Goal: Information Seeking & Learning: Compare options

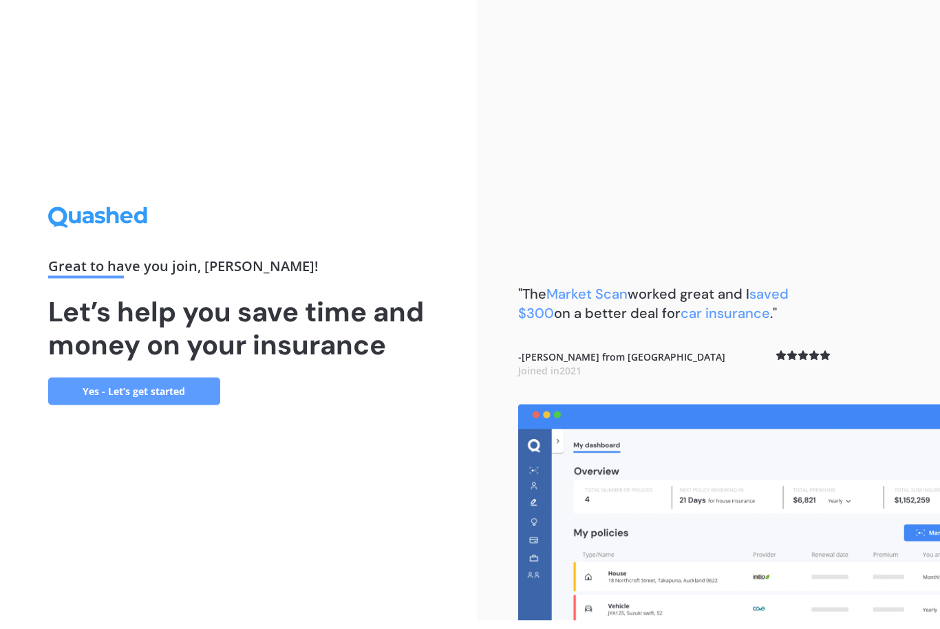
scroll to position [45, 0]
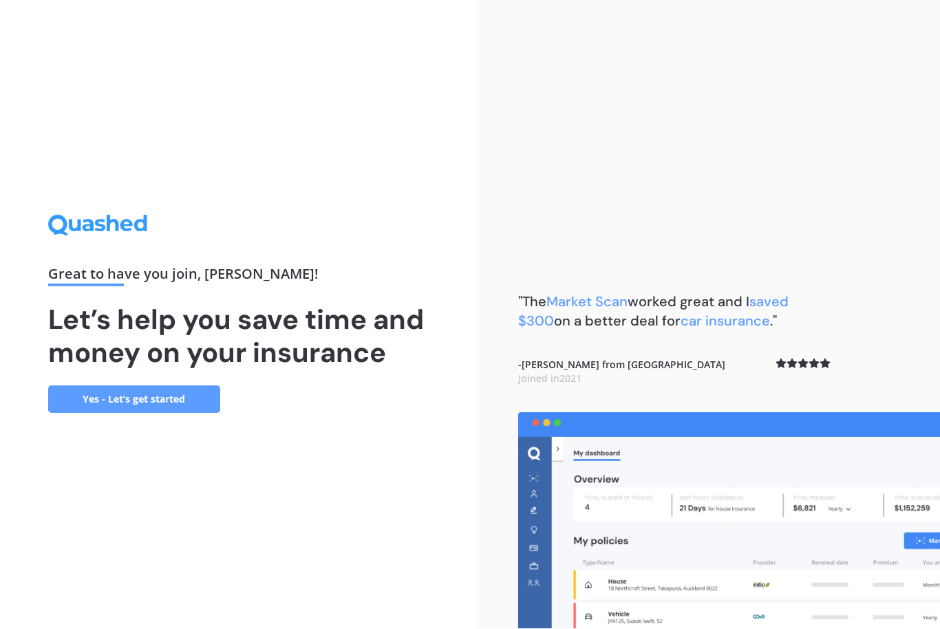
click at [150, 347] on div "Great to have you join , [PERSON_NAME] ! Let’s help you save time and money on …" at bounding box center [238, 314] width 381 height 198
click at [149, 347] on h1 "Let’s help you save time and money on your insurance" at bounding box center [238, 336] width 381 height 66
click at [122, 386] on link "Yes - Let’s get started" at bounding box center [134, 400] width 172 height 28
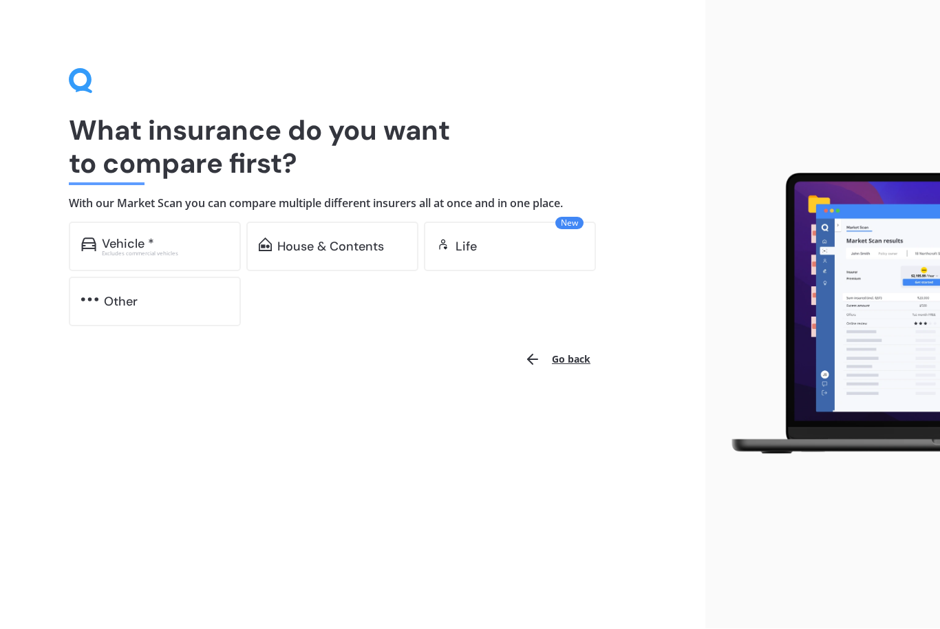
click at [195, 222] on div "Vehicle * Excludes commercial vehicles" at bounding box center [155, 247] width 172 height 50
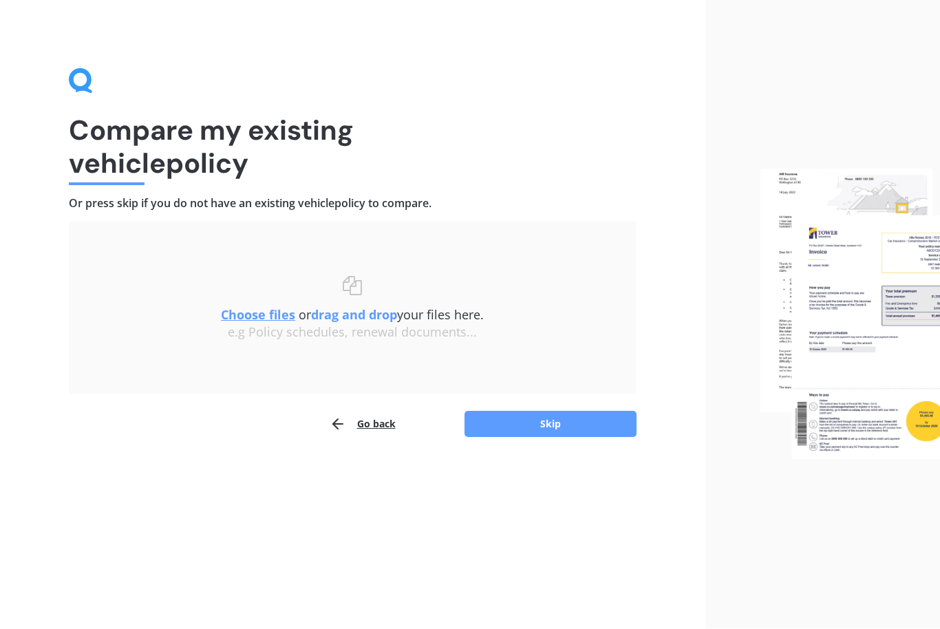
click at [307, 240] on div "Uploading Choose files or drag and drop your files here. Choose files or photos…" at bounding box center [352, 308] width 567 height 172
click at [375, 421] on button "Go back" at bounding box center [362, 425] width 66 height 28
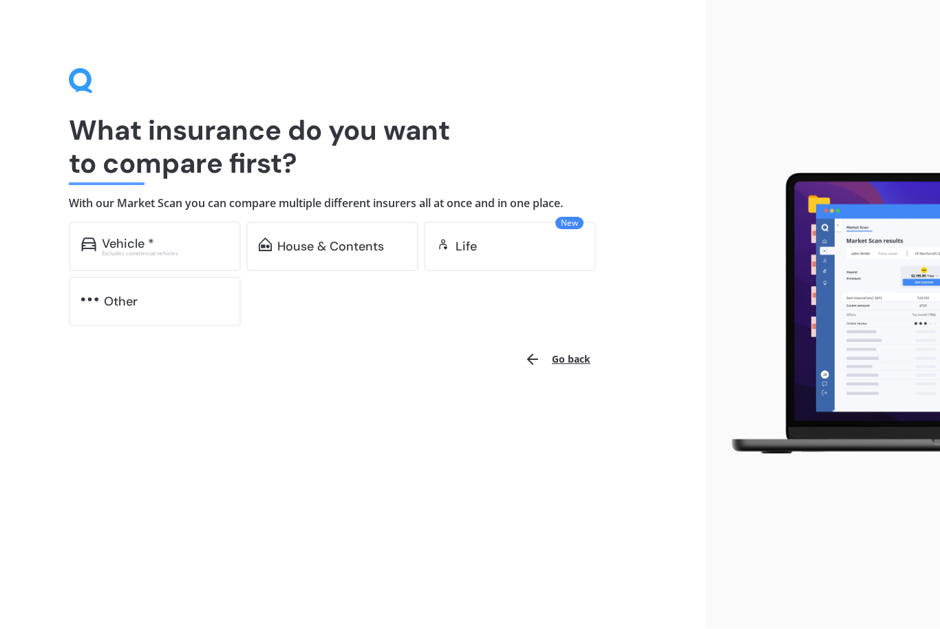
click at [338, 243] on div "House & Contents" at bounding box center [330, 247] width 107 height 14
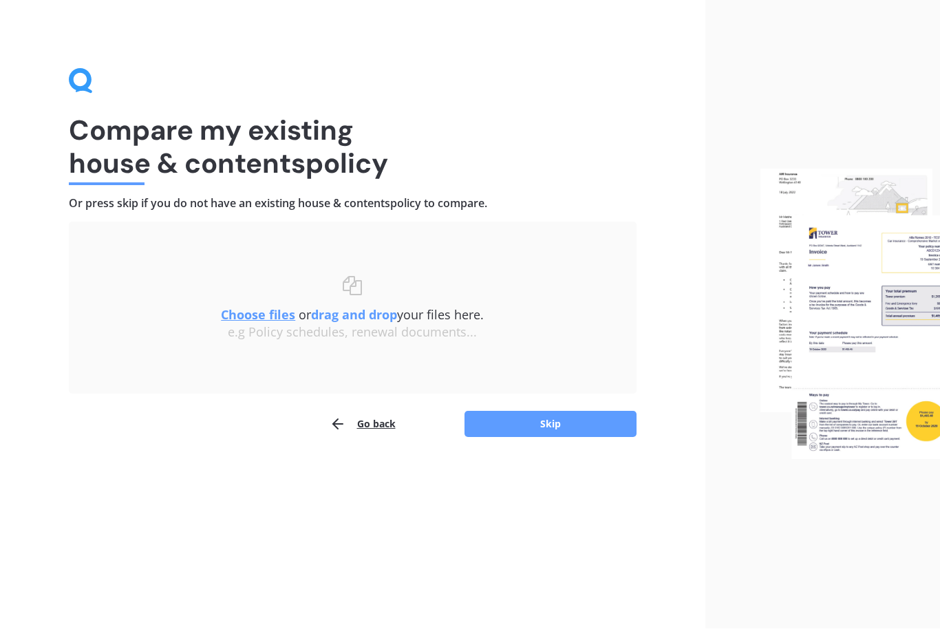
click at [361, 420] on button "Go back" at bounding box center [362, 425] width 66 height 28
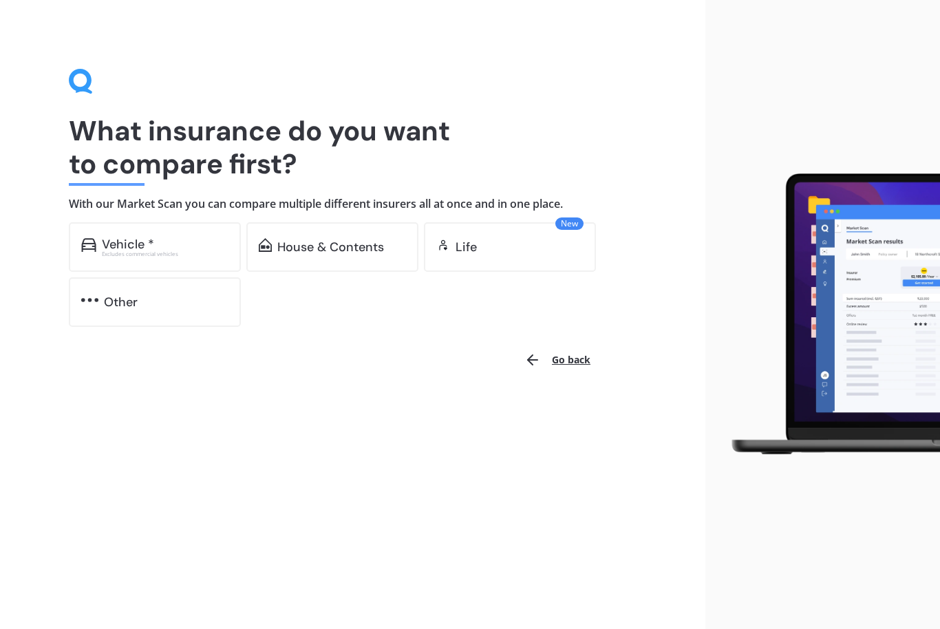
click at [180, 232] on div "Vehicle * Excludes commercial vehicles" at bounding box center [155, 247] width 172 height 50
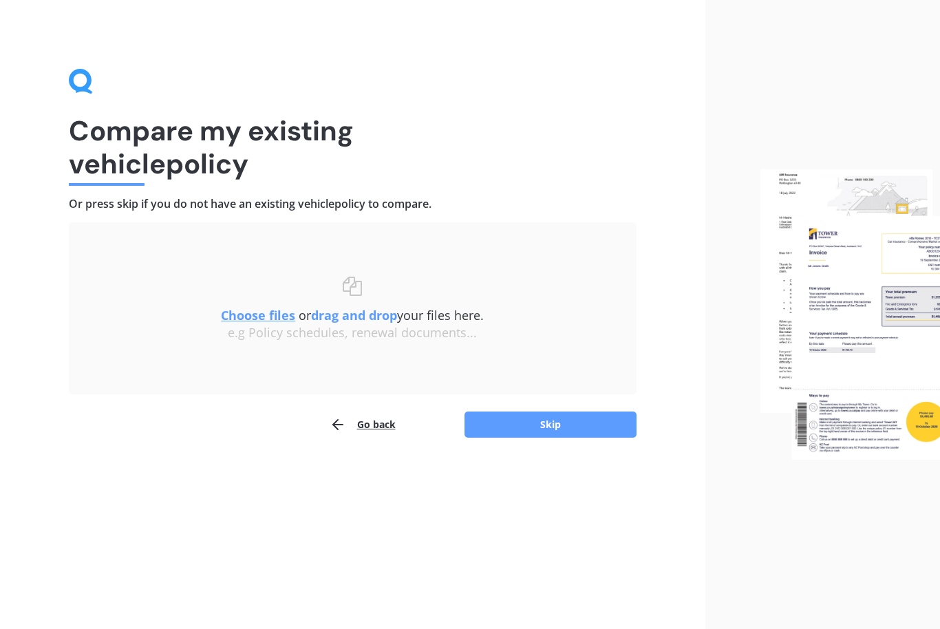
click at [557, 421] on button "Skip" at bounding box center [550, 424] width 172 height 26
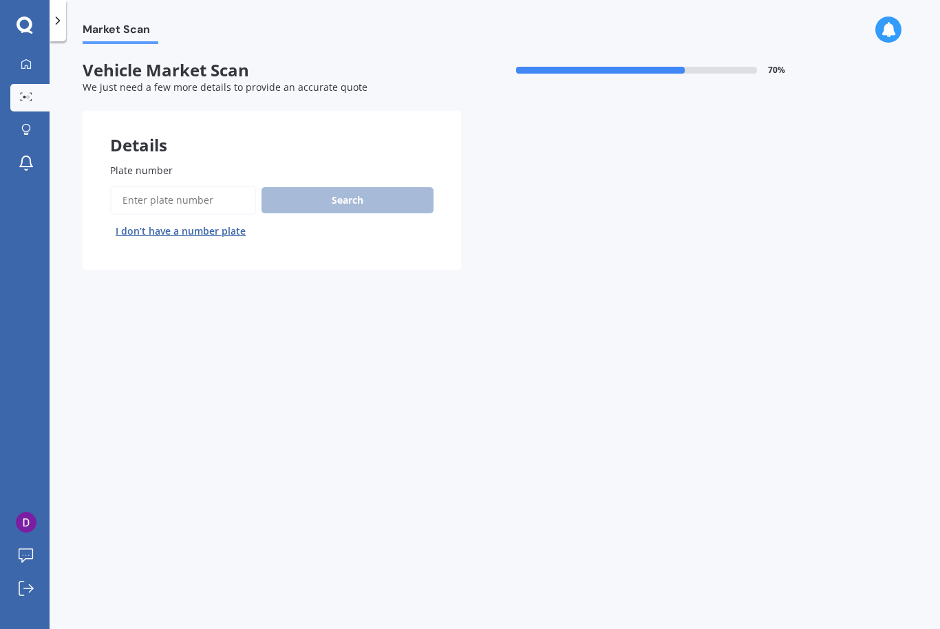
click at [191, 199] on input "Plate number" at bounding box center [183, 200] width 146 height 29
type input "Pkn359"
click at [379, 189] on button "Search" at bounding box center [347, 200] width 172 height 26
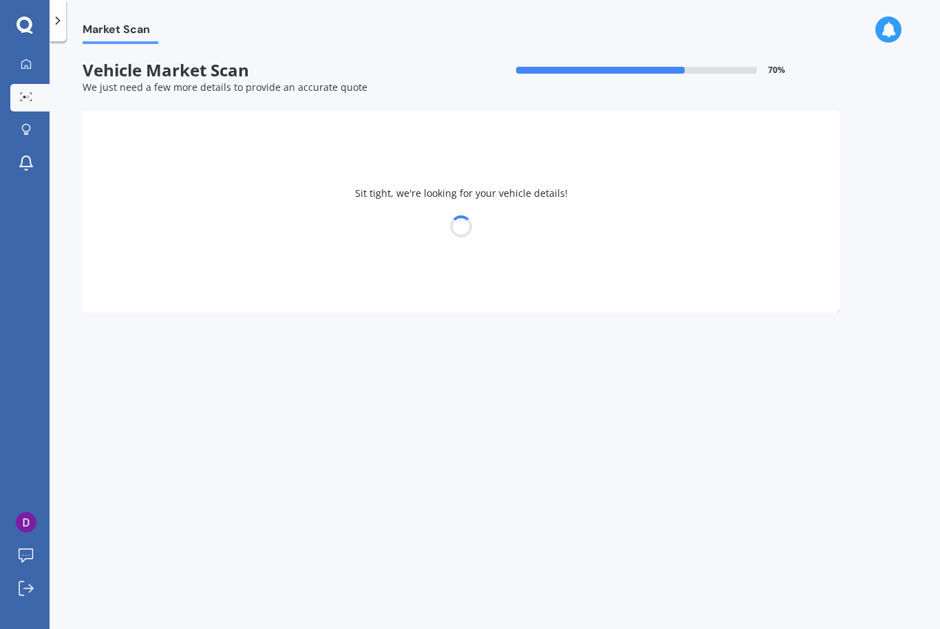
select select "KIA"
select select "EV6"
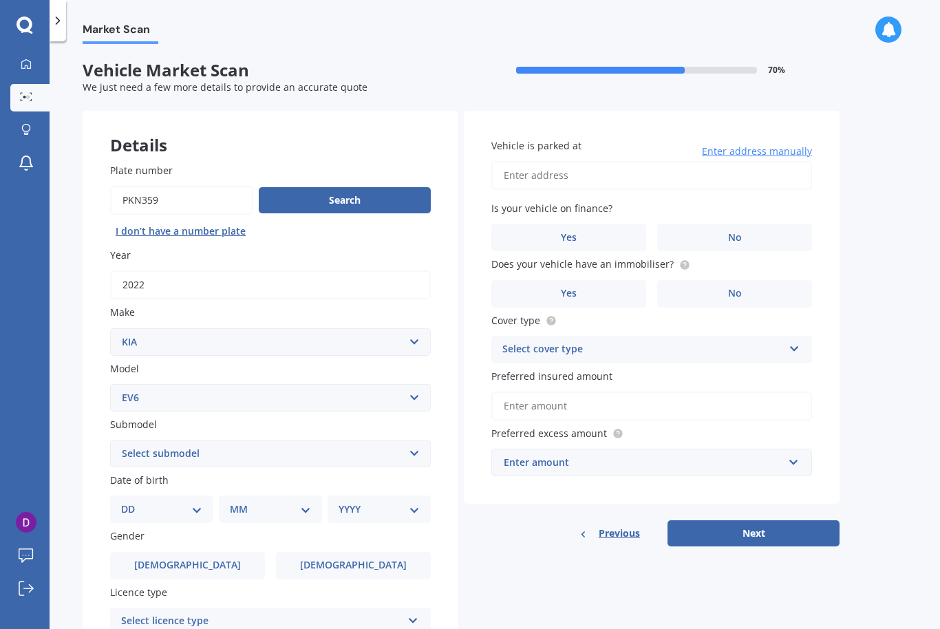
click at [411, 445] on select "Select submodel AIR AWD LR 77KWH/EV AIR RWD SR 58KWH/EV" at bounding box center [270, 454] width 321 height 28
select select "AIR AWD LR 77KWH/EV"
click at [193, 501] on select "DD 01 02 03 04 05 06 07 08 09 10 11 12 13 14 15 16 17 18 19 20 21 22 23 24 25 2…" at bounding box center [161, 508] width 81 height 15
select select "04"
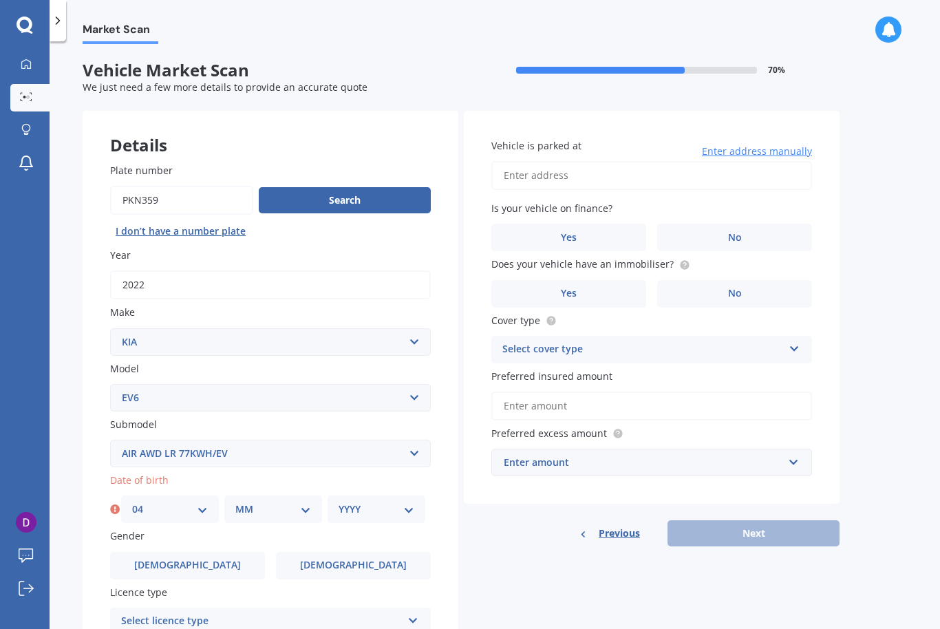
click at [263, 501] on select "MM 01 02 03 04 05 06 07 08 09 10 11 12" at bounding box center [273, 508] width 76 height 15
select select "09"
click at [372, 501] on select "YYYY 2025 2024 2023 2022 2021 2020 2019 2018 2017 2016 2015 2014 2013 2012 2011…" at bounding box center [376, 508] width 76 height 15
select select "1982"
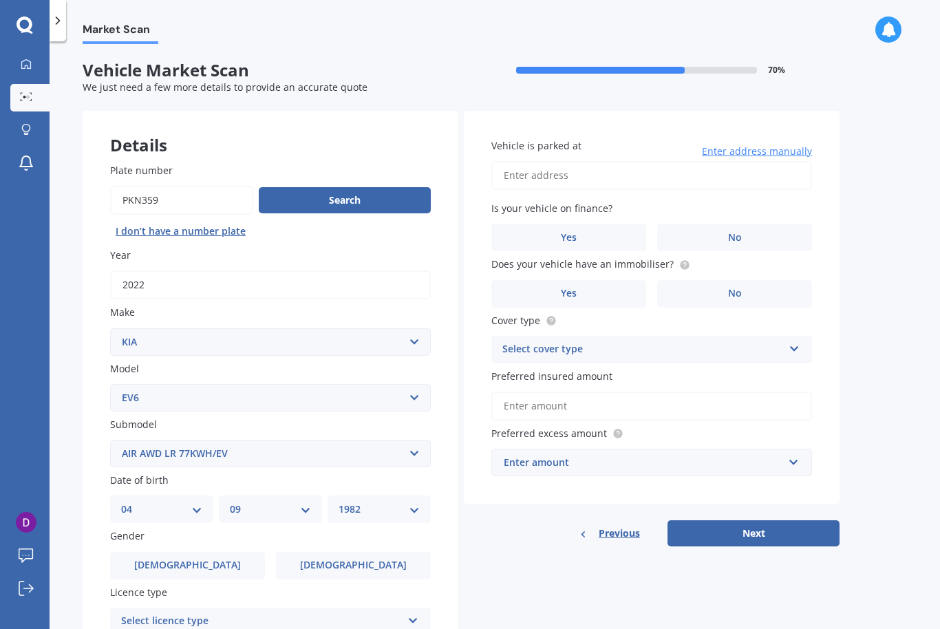
click at [219, 552] on label "[DEMOGRAPHIC_DATA]" at bounding box center [187, 566] width 155 height 28
click at [0, 0] on input "[DEMOGRAPHIC_DATA]" at bounding box center [0, 0] width 0 height 0
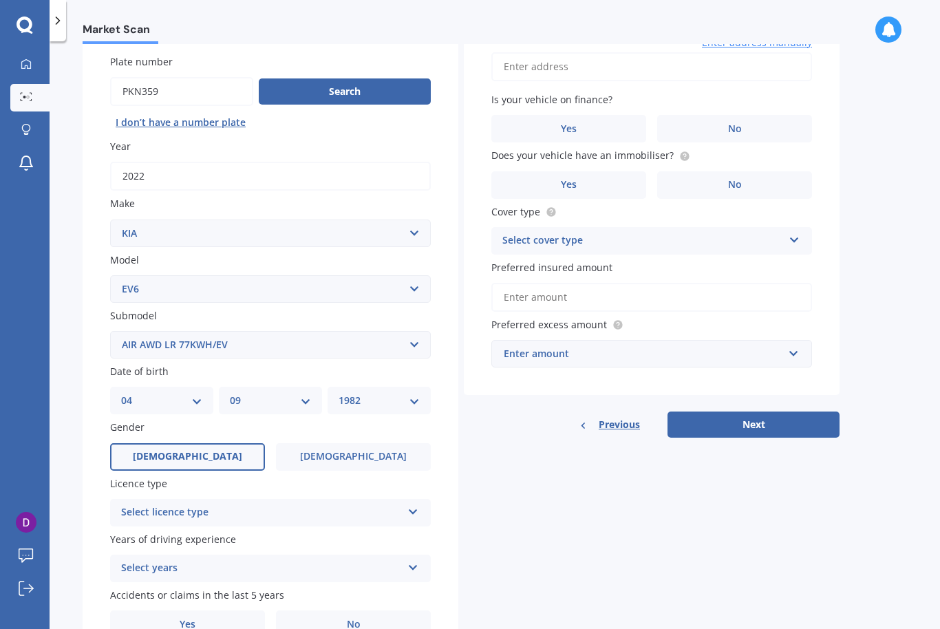
scroll to position [120, 0]
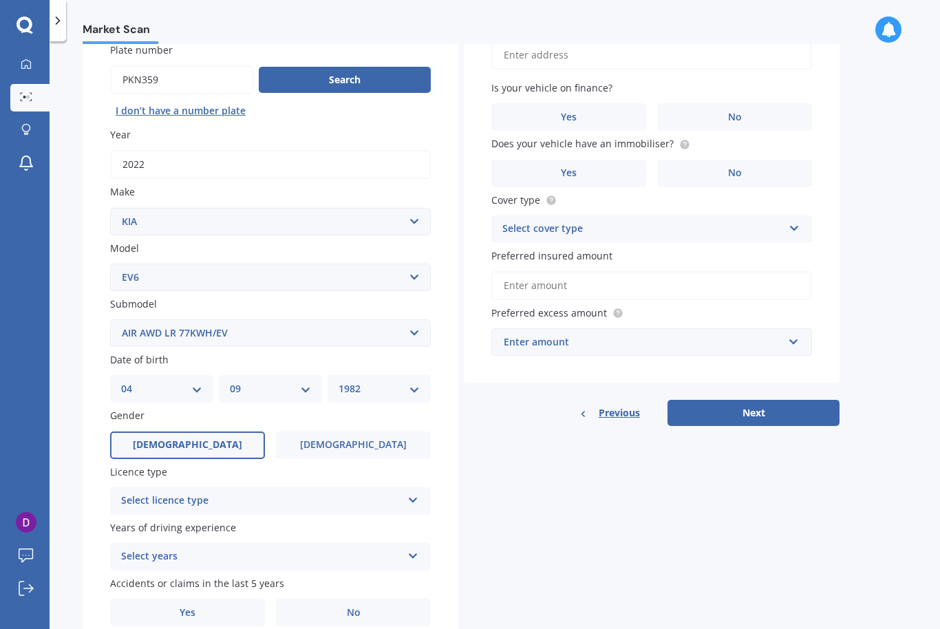
click at [400, 492] on div "Select licence type" at bounding box center [261, 500] width 281 height 17
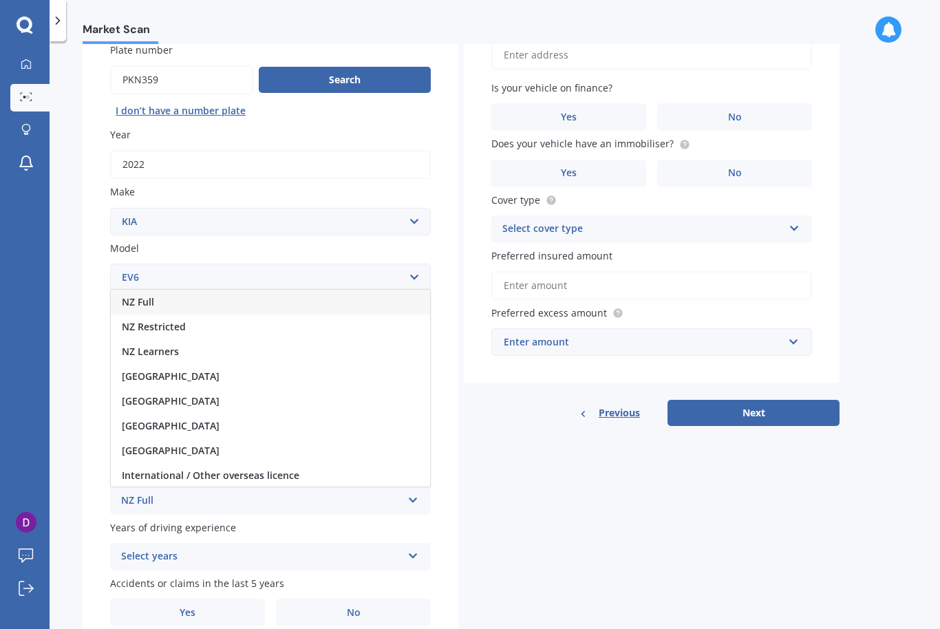
click at [166, 292] on div "NZ Full" at bounding box center [270, 302] width 319 height 25
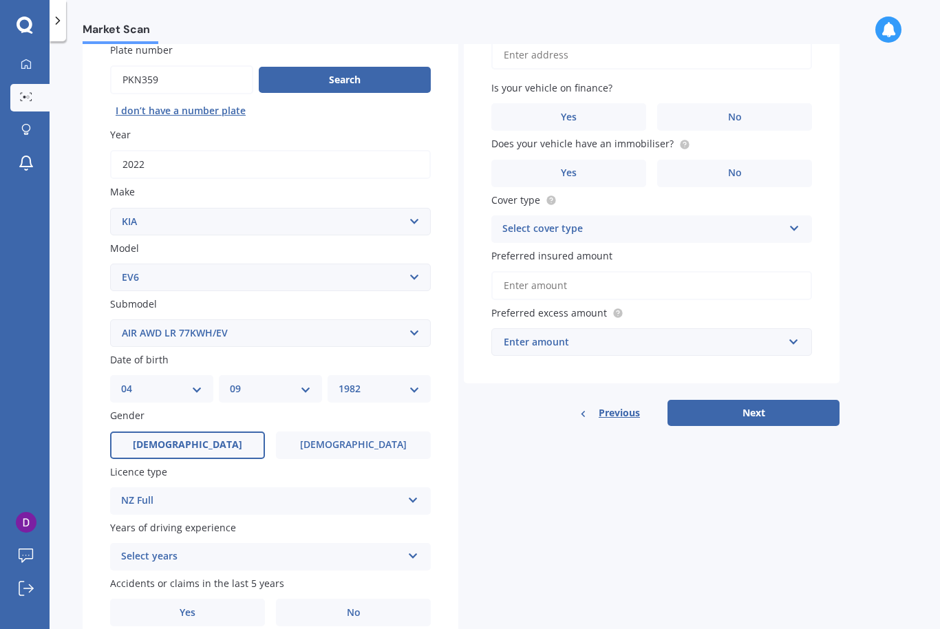
click at [312, 520] on label "Years of driving experience" at bounding box center [267, 527] width 315 height 14
click at [410, 548] on icon at bounding box center [413, 553] width 12 height 10
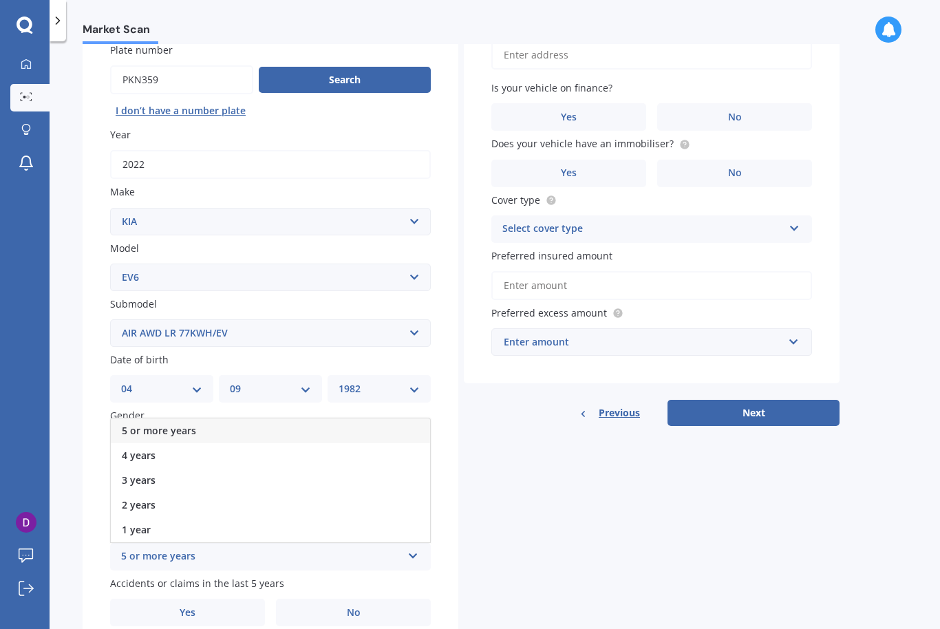
click at [217, 418] on div "5 or more years" at bounding box center [270, 430] width 319 height 25
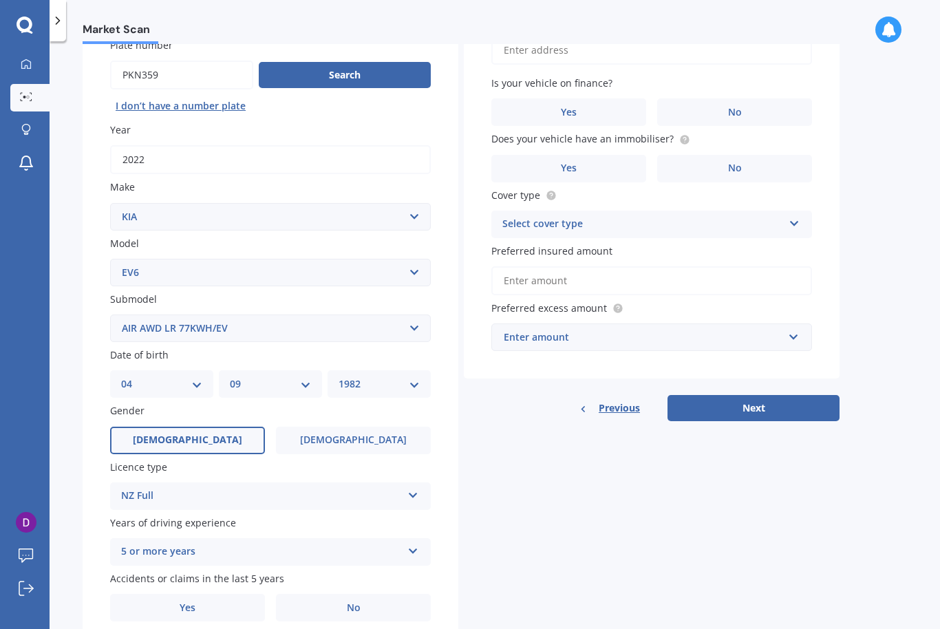
scroll to position [124, 0]
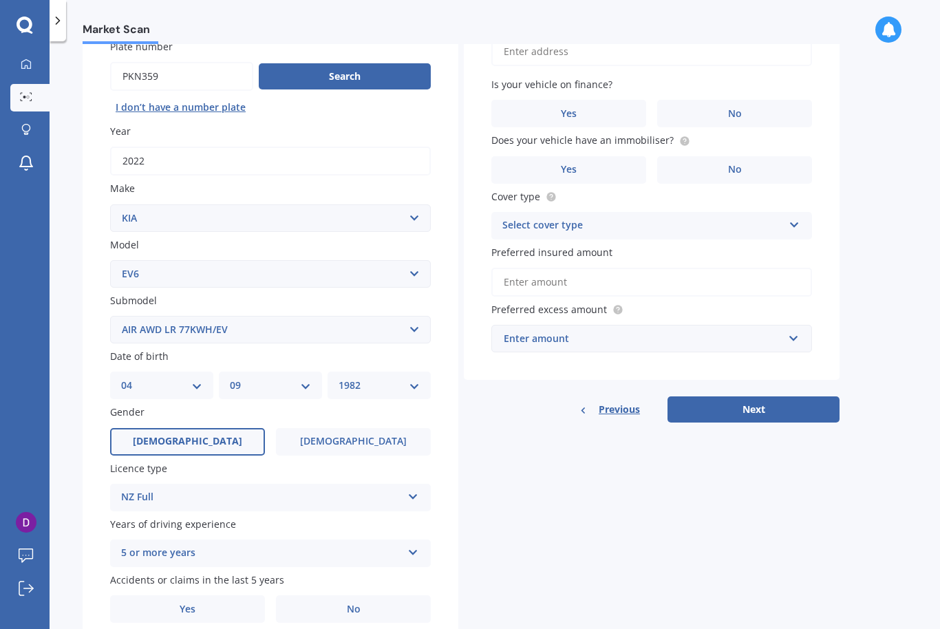
click at [352, 603] on span "No" at bounding box center [354, 609] width 14 height 12
click at [0, 0] on input "No" at bounding box center [0, 0] width 0 height 0
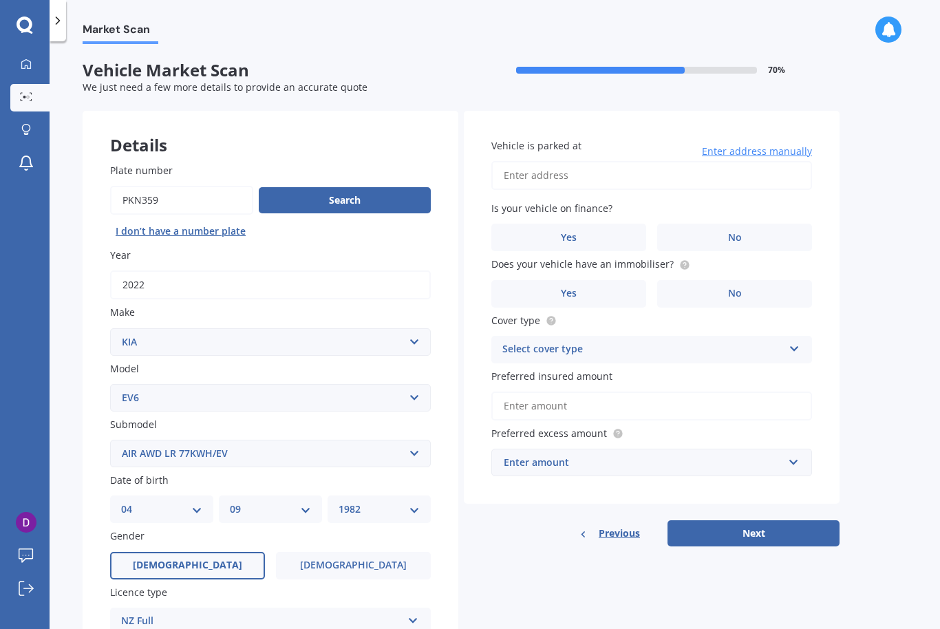
scroll to position [0, 0]
click at [615, 173] on input "Vehicle is parked at" at bounding box center [651, 175] width 321 height 29
type input "[STREET_ADDRESS]"
click at [697, 233] on label "No" at bounding box center [734, 238] width 155 height 28
click at [0, 0] on input "No" at bounding box center [0, 0] width 0 height 0
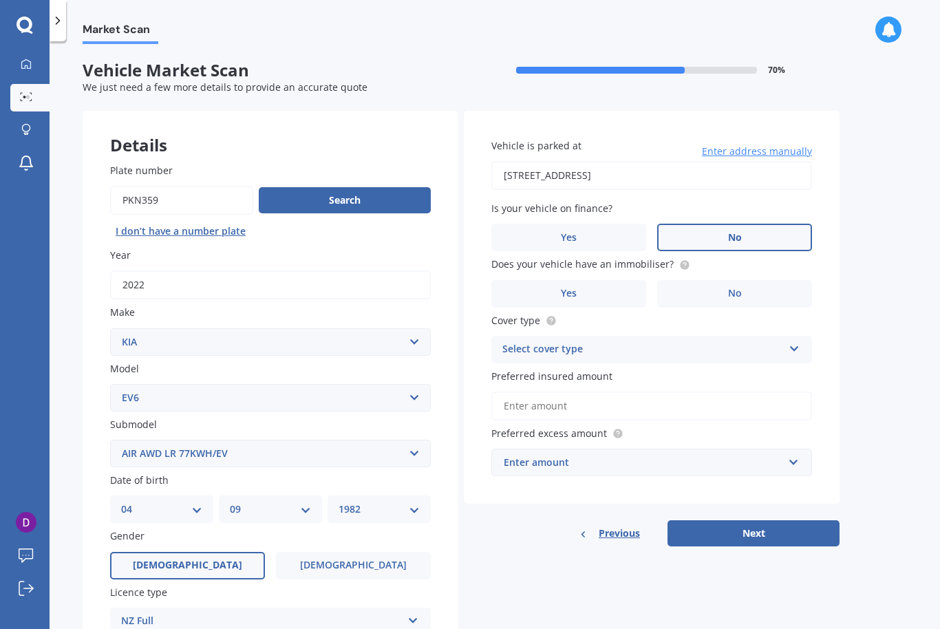
click at [605, 280] on label "Yes" at bounding box center [568, 294] width 155 height 28
click at [0, 0] on input "Yes" at bounding box center [0, 0] width 0 height 0
click at [621, 343] on div "Select cover type" at bounding box center [642, 349] width 281 height 17
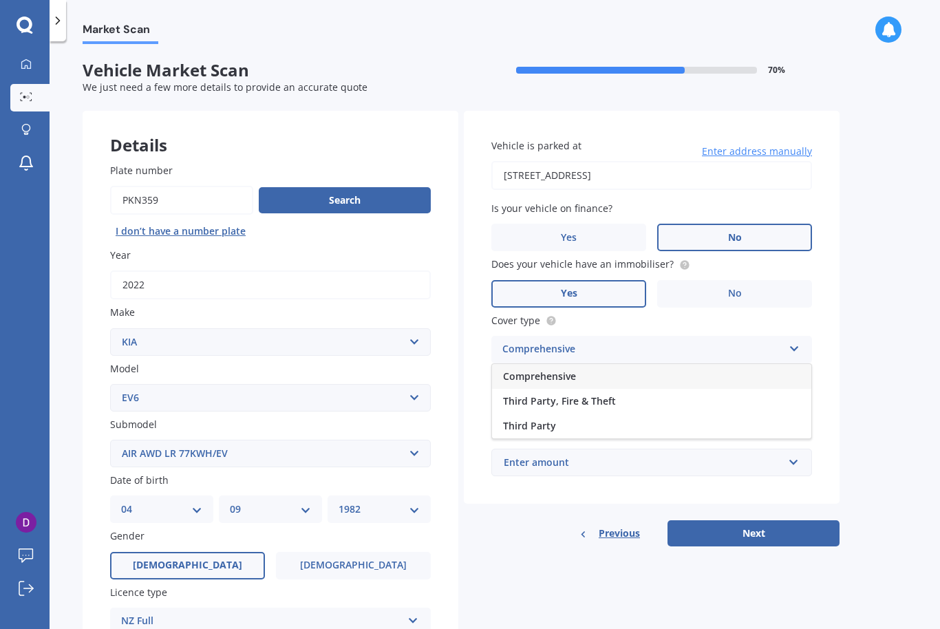
click at [572, 369] on span "Comprehensive" at bounding box center [539, 375] width 73 height 13
click at [620, 398] on input "Preferred insured amount" at bounding box center [651, 405] width 321 height 29
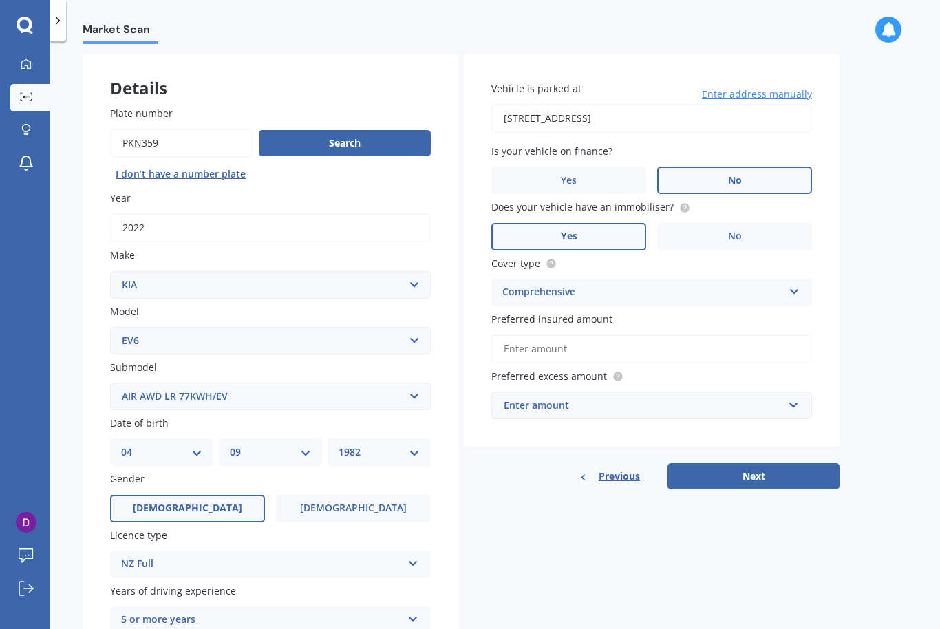
scroll to position [61, 0]
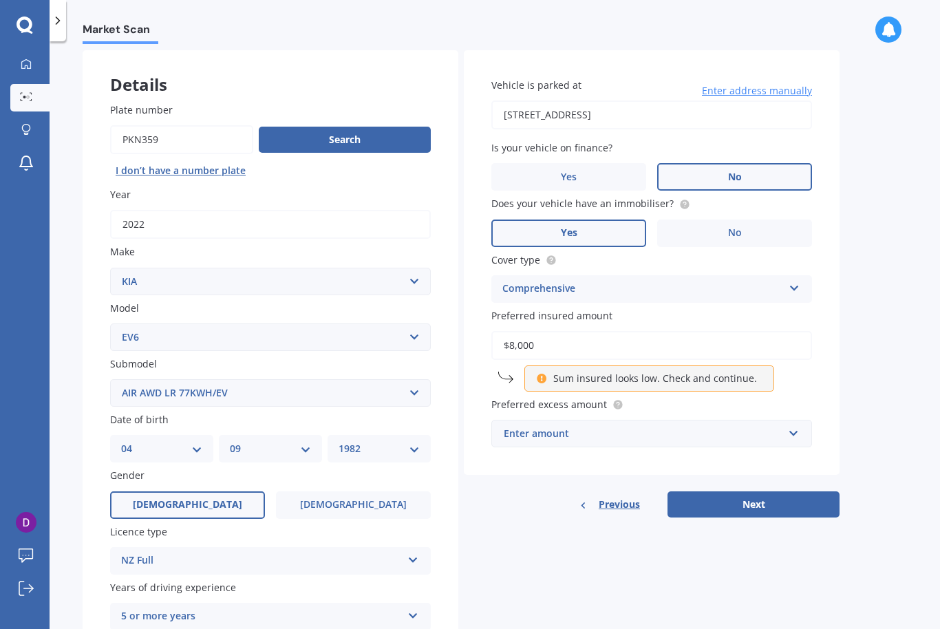
type input "$80,000"
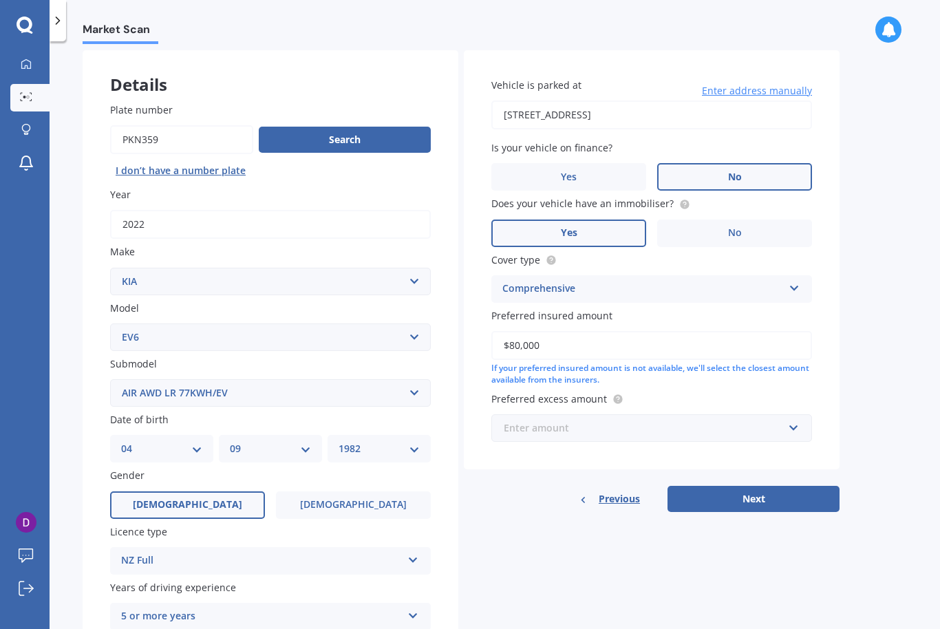
click at [792, 415] on input "text" at bounding box center [646, 428] width 308 height 26
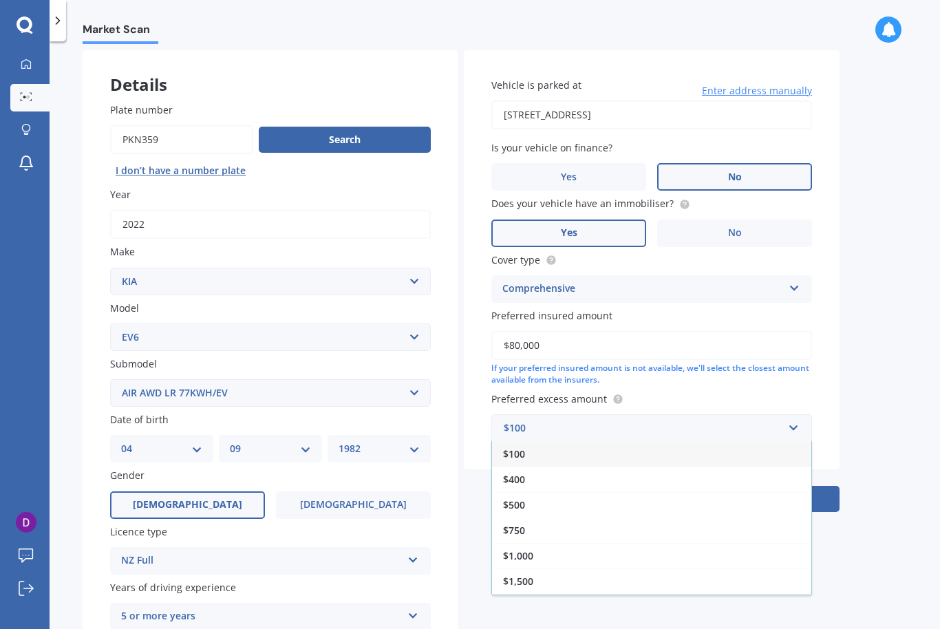
click at [530, 549] on span "$1,000" at bounding box center [518, 555] width 30 height 13
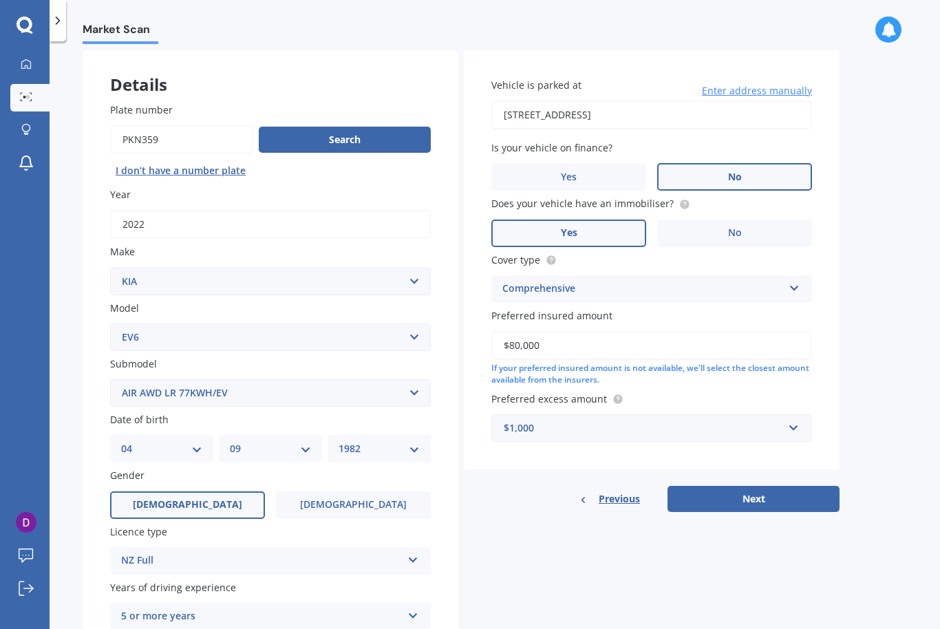
click at [740, 489] on button "Next" at bounding box center [753, 499] width 172 height 26
select select "04"
select select "09"
select select "1982"
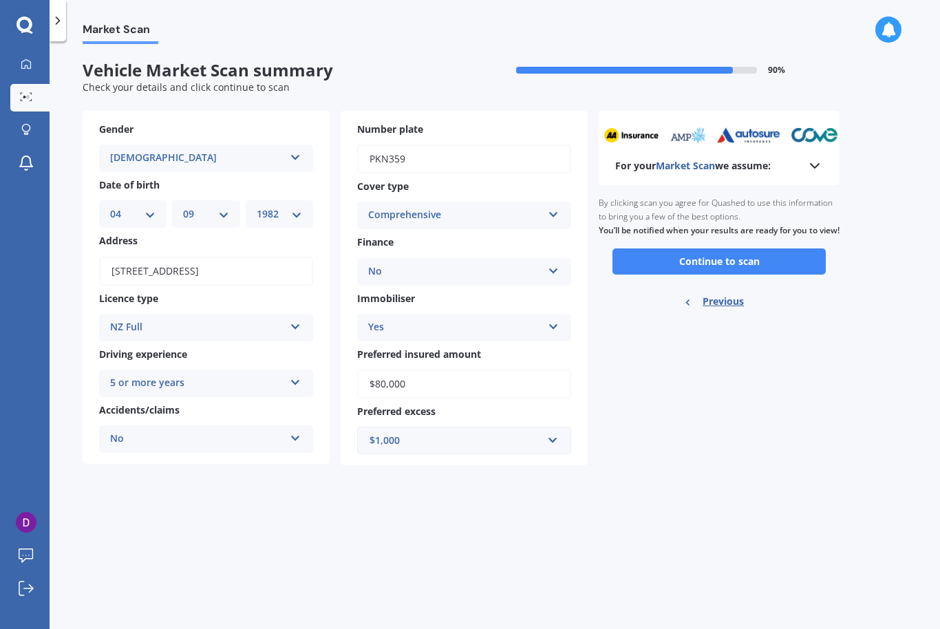
scroll to position [0, 0]
click at [750, 268] on button "Continue to scan" at bounding box center [718, 261] width 213 height 26
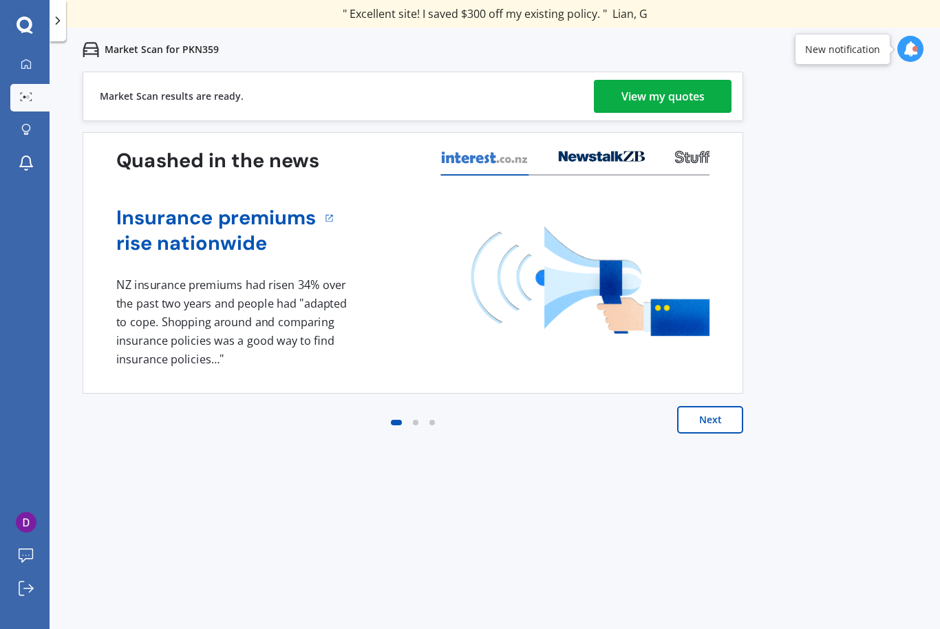
click at [664, 97] on div "View my quotes" at bounding box center [662, 96] width 83 height 33
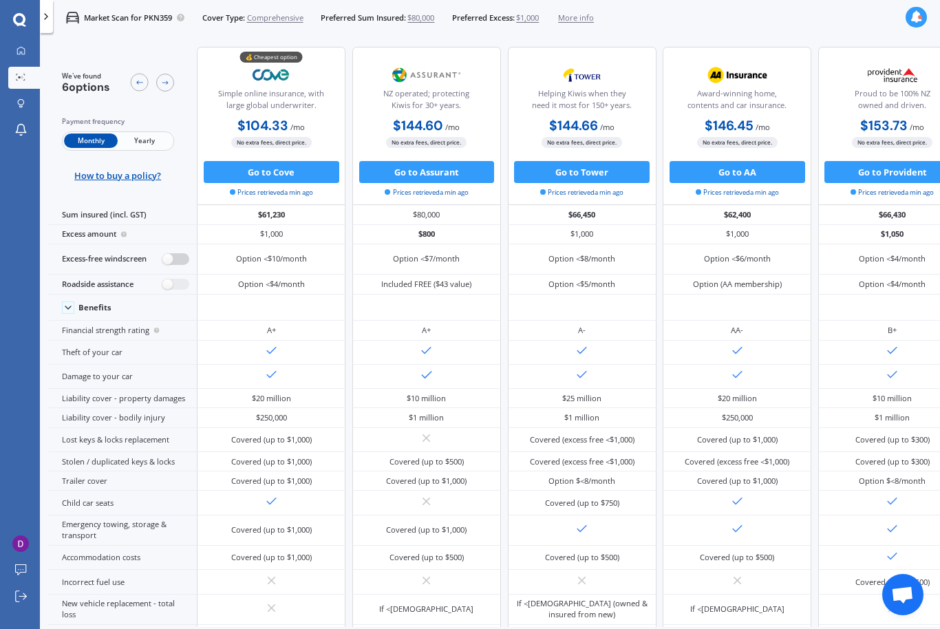
click at [163, 265] on label at bounding box center [175, 259] width 27 height 12
radio input "true"
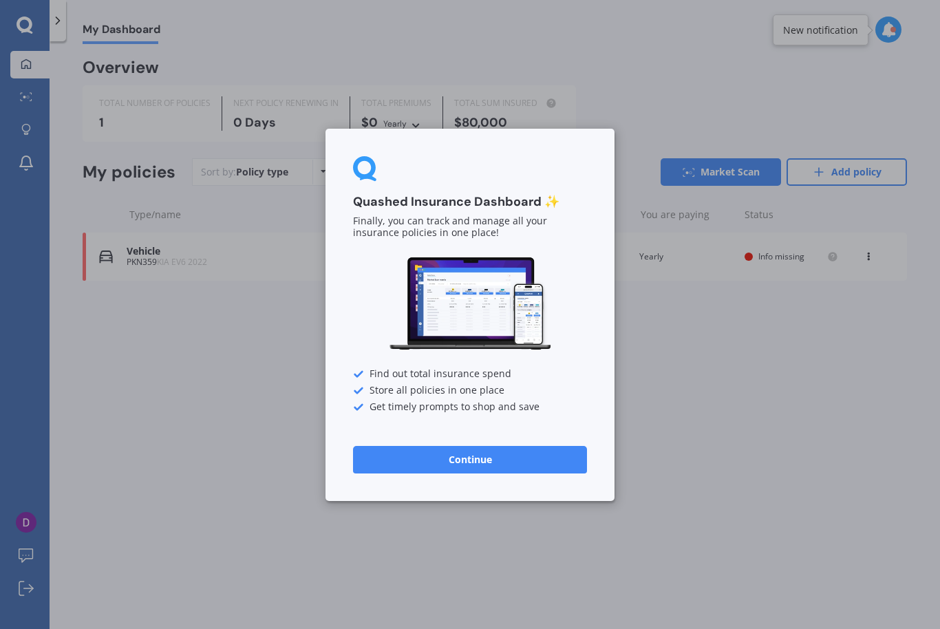
click at [490, 452] on button "Continue" at bounding box center [470, 459] width 234 height 28
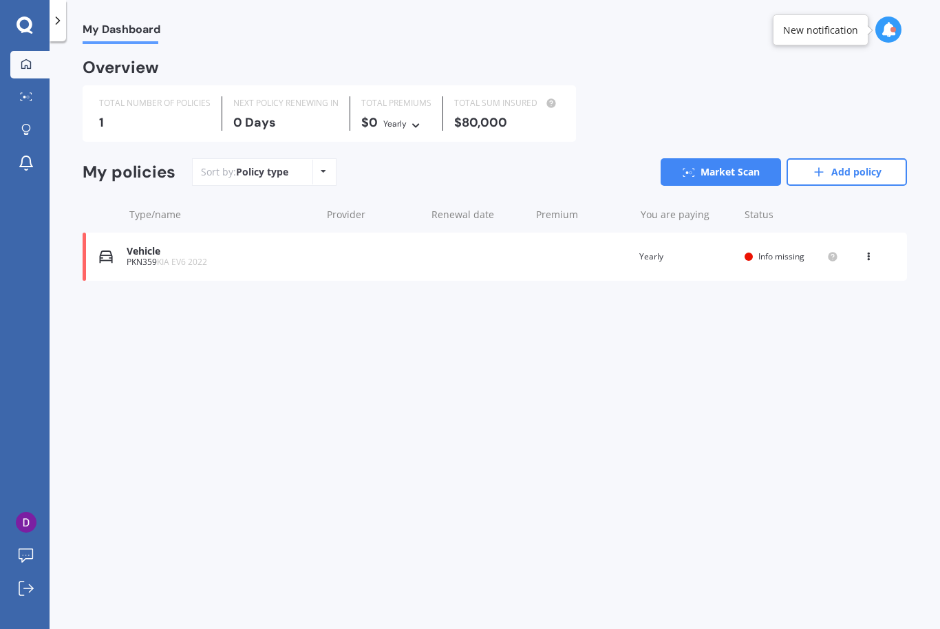
click at [345, 257] on div "Vehicle PKN359 KIA EV6 2022 Renewal date Premium You are paying Yearly Status I…" at bounding box center [495, 256] width 824 height 48
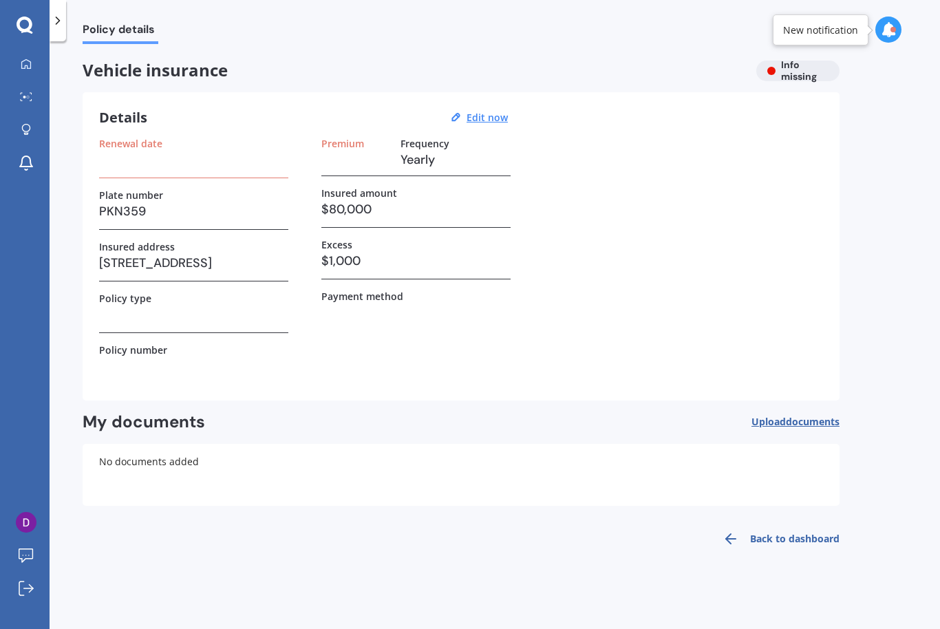
click at [64, 19] on icon at bounding box center [58, 21] width 14 height 14
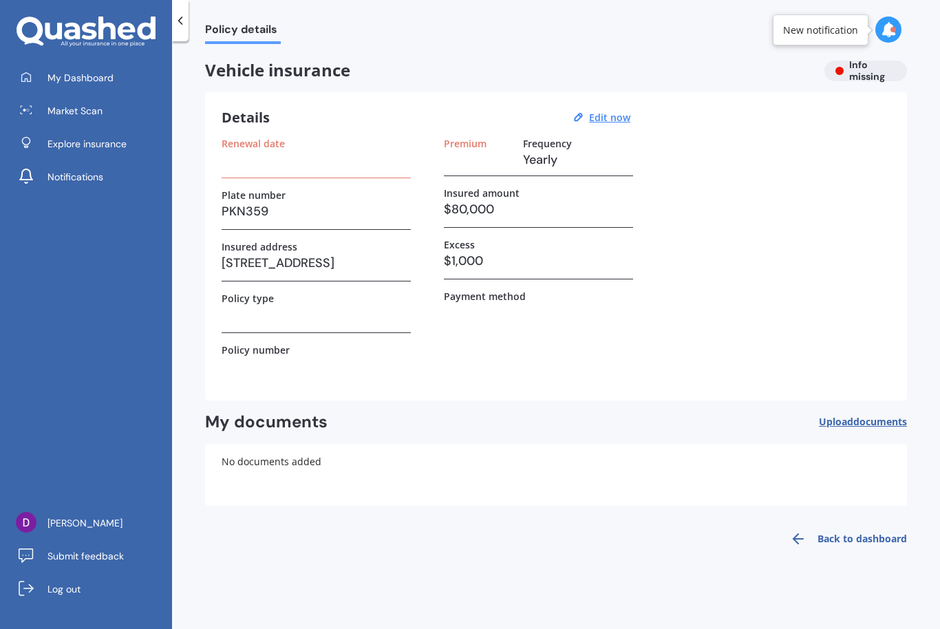
click at [92, 113] on span "Market Scan" at bounding box center [74, 111] width 55 height 14
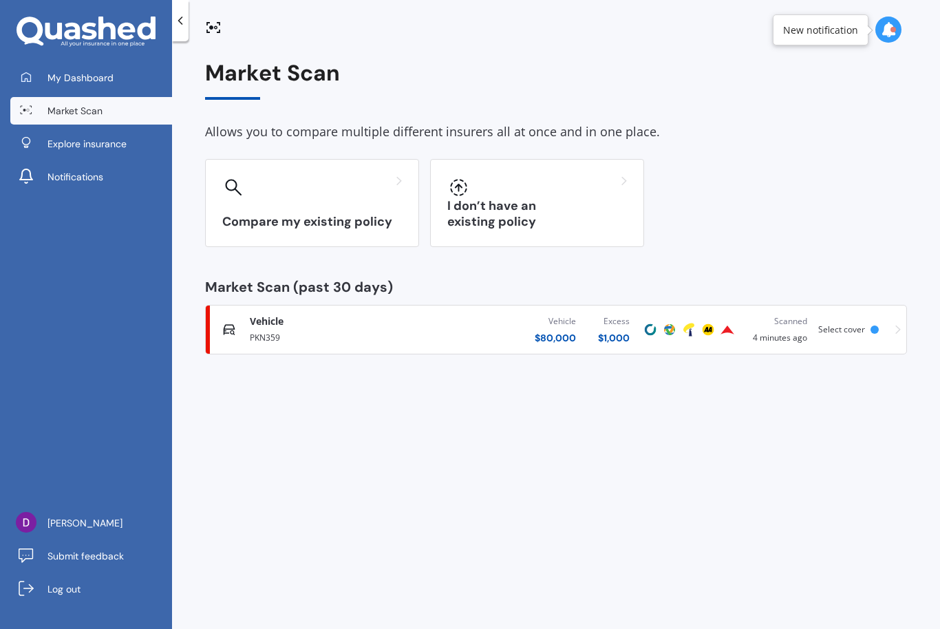
click at [888, 322] on div "Vehicle Comprehensive PKN359 Vehicle $ 80,000 Excess $ 1,000 Scanned 4 minutes …" at bounding box center [555, 329] width 689 height 41
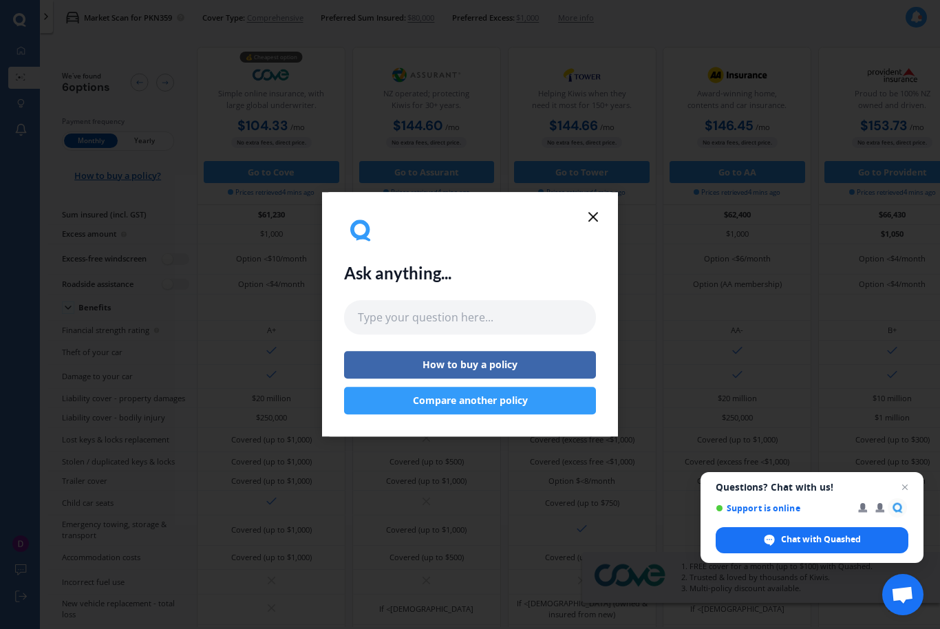
click at [596, 208] on icon at bounding box center [593, 216] width 17 height 17
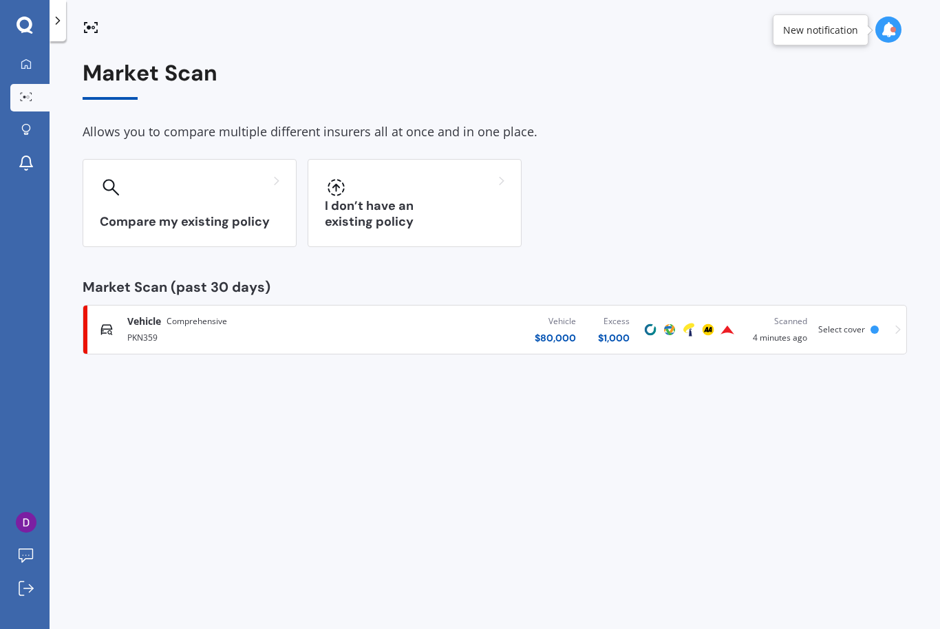
click at [180, 198] on div "Compare my existing policy" at bounding box center [190, 203] width 214 height 88
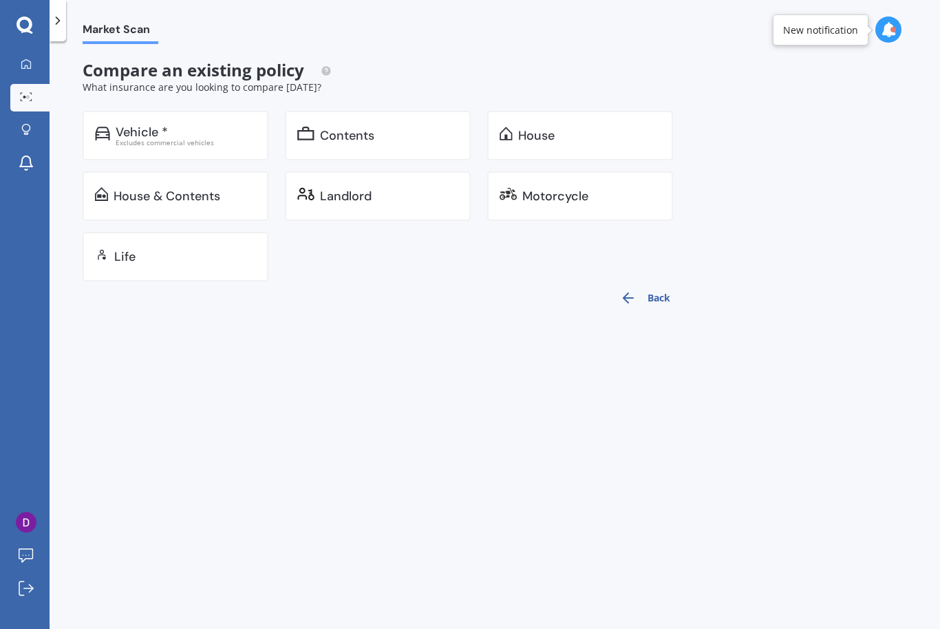
click at [193, 127] on div "Vehicle *" at bounding box center [186, 132] width 140 height 14
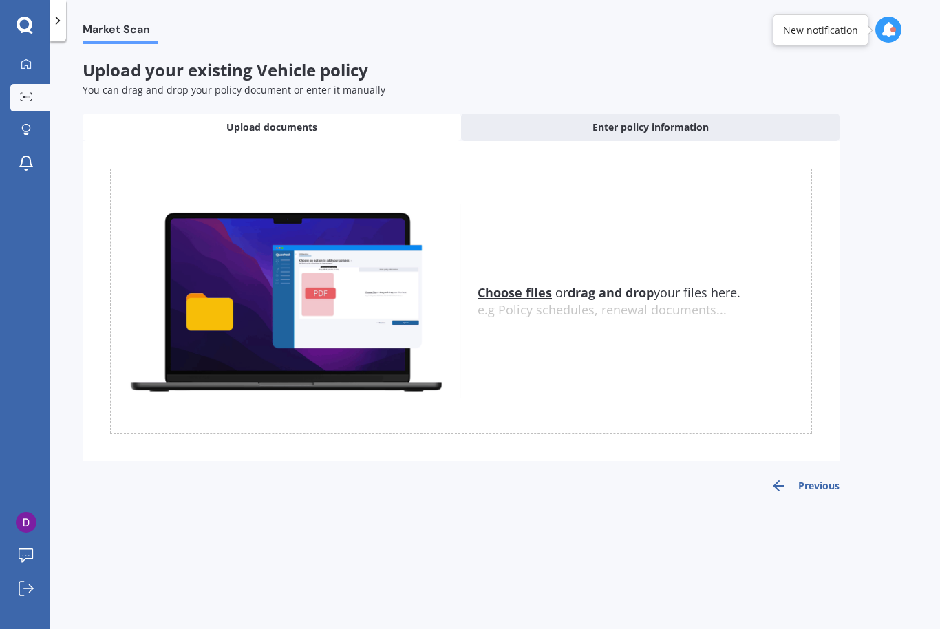
click at [530, 284] on u "Choose files" at bounding box center [514, 292] width 74 height 17
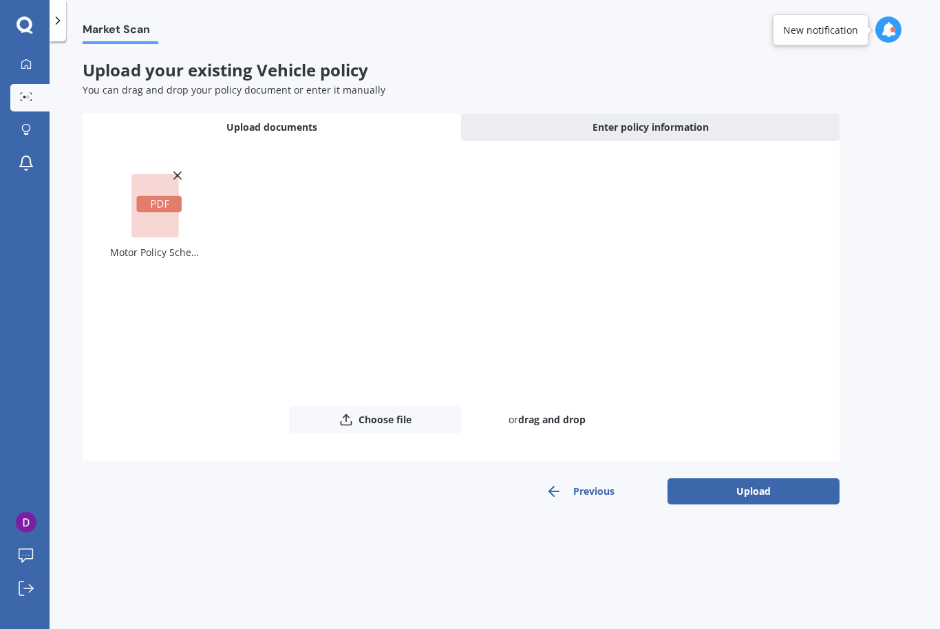
click at [739, 483] on button "Upload" at bounding box center [753, 491] width 172 height 26
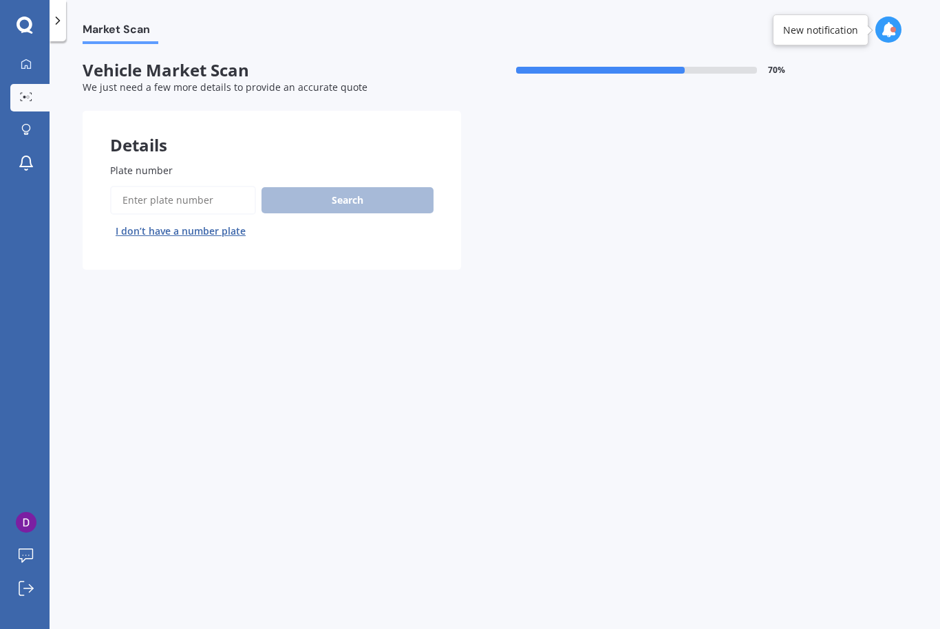
click at [202, 191] on input "Plate number" at bounding box center [183, 200] width 146 height 29
type input "Pkn359"
click at [368, 194] on button "Search" at bounding box center [347, 200] width 172 height 26
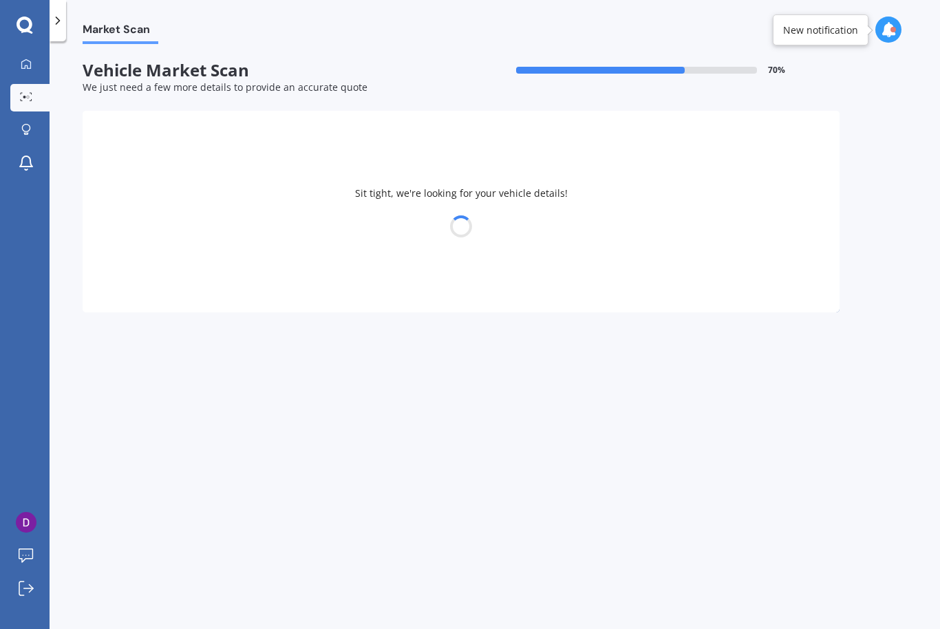
select select "KIA"
select select "EV6"
select select "04"
select select "09"
select select "1982"
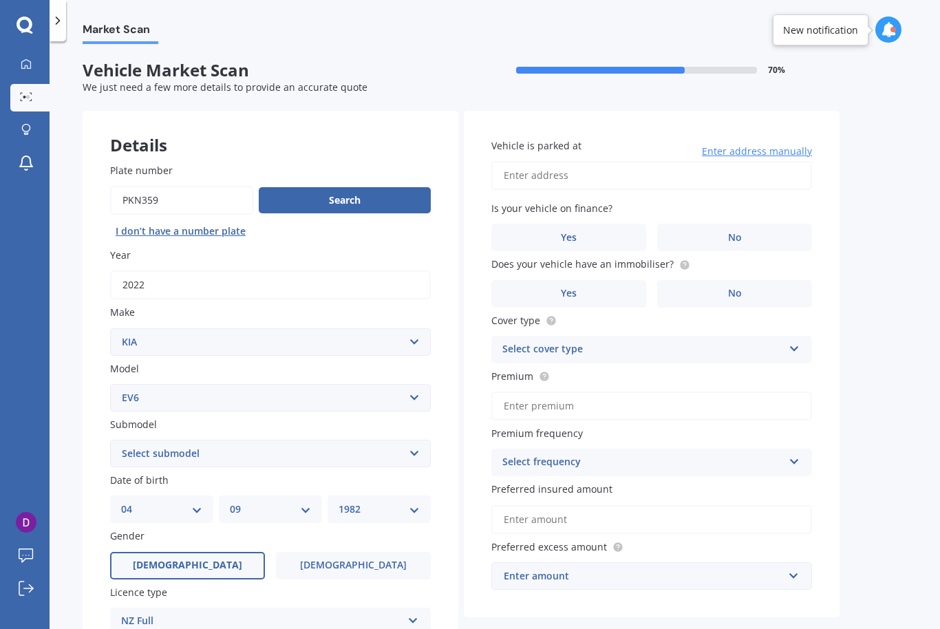
click at [574, 176] on input "Vehicle is parked at" at bounding box center [651, 175] width 321 height 29
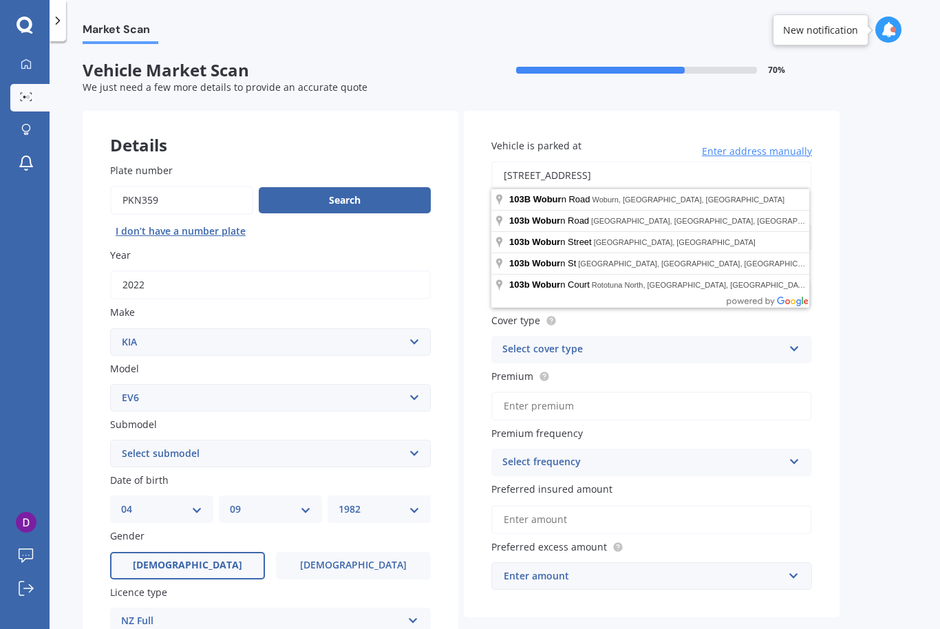
type input "[STREET_ADDRESS]"
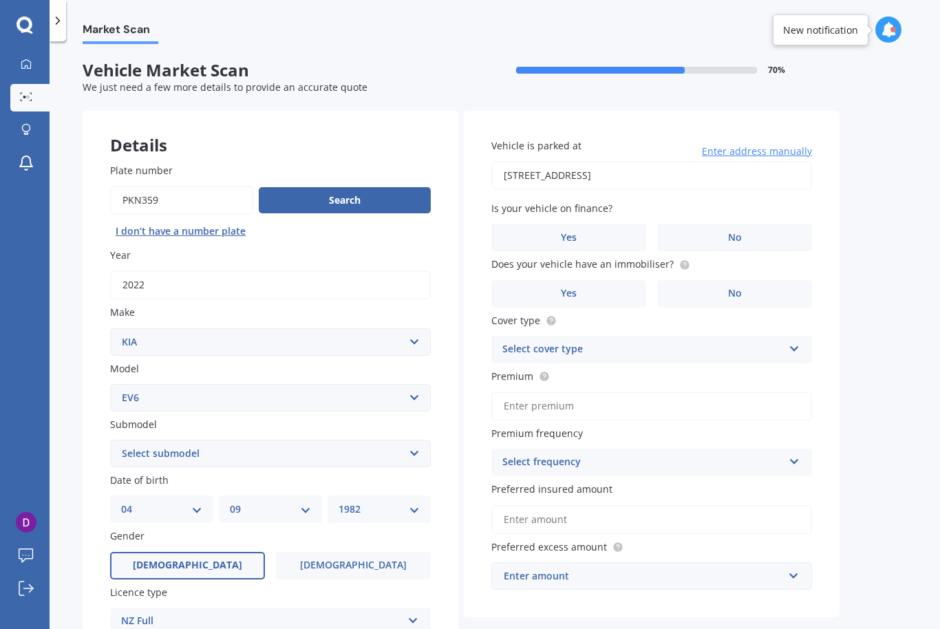
click at [709, 232] on label "No" at bounding box center [734, 238] width 155 height 28
click at [0, 0] on input "No" at bounding box center [0, 0] width 0 height 0
click at [598, 292] on label "Yes" at bounding box center [568, 294] width 155 height 28
click at [0, 0] on input "Yes" at bounding box center [0, 0] width 0 height 0
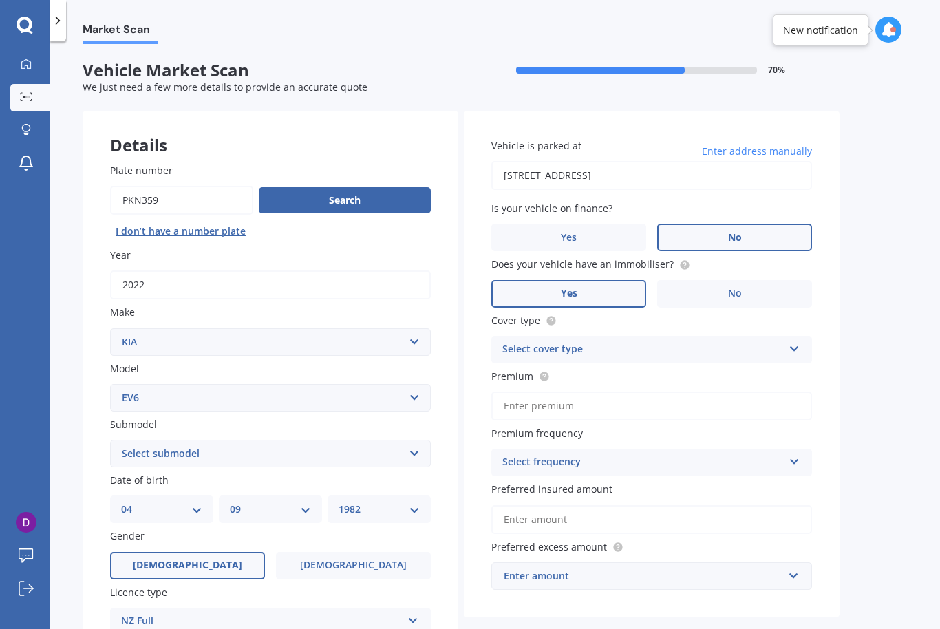
click at [591, 345] on div "Select cover type" at bounding box center [642, 349] width 281 height 17
click at [577, 371] on div "Comprehensive" at bounding box center [651, 376] width 319 height 25
click at [565, 399] on input "Premium" at bounding box center [651, 405] width 321 height 29
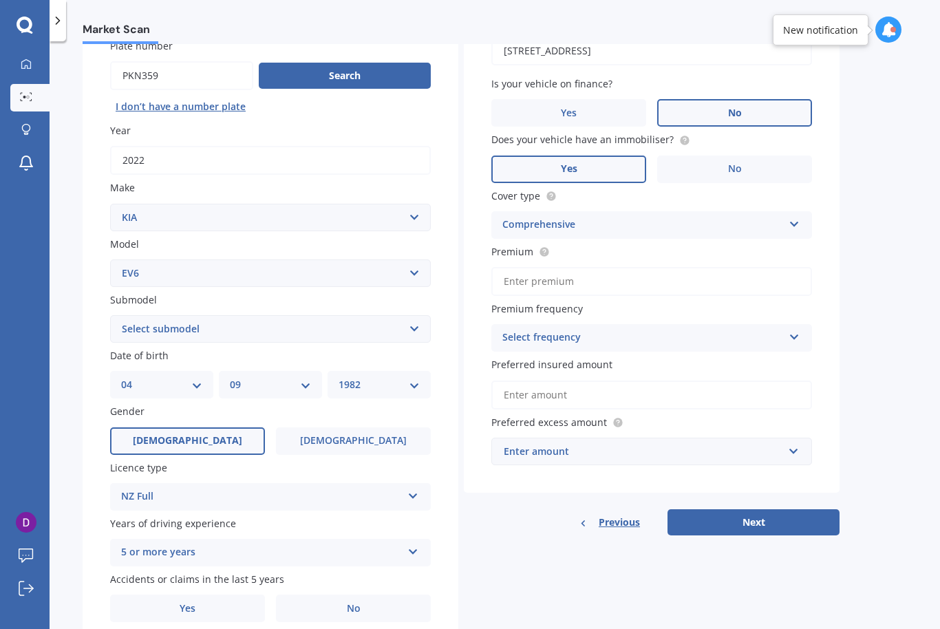
scroll to position [124, 0]
click at [799, 330] on icon at bounding box center [794, 335] width 12 height 10
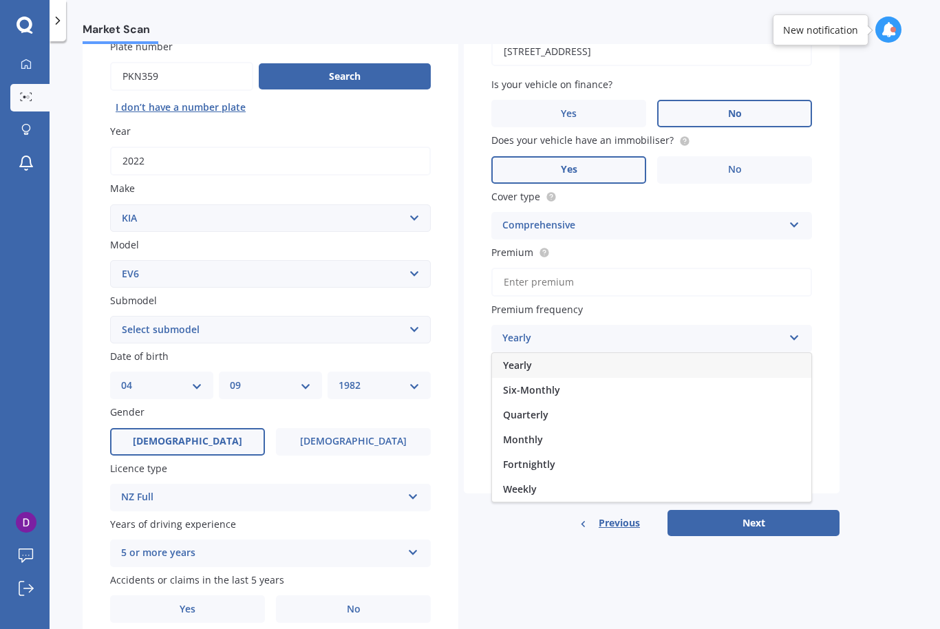
click at [546, 357] on div "Yearly" at bounding box center [651, 365] width 319 height 25
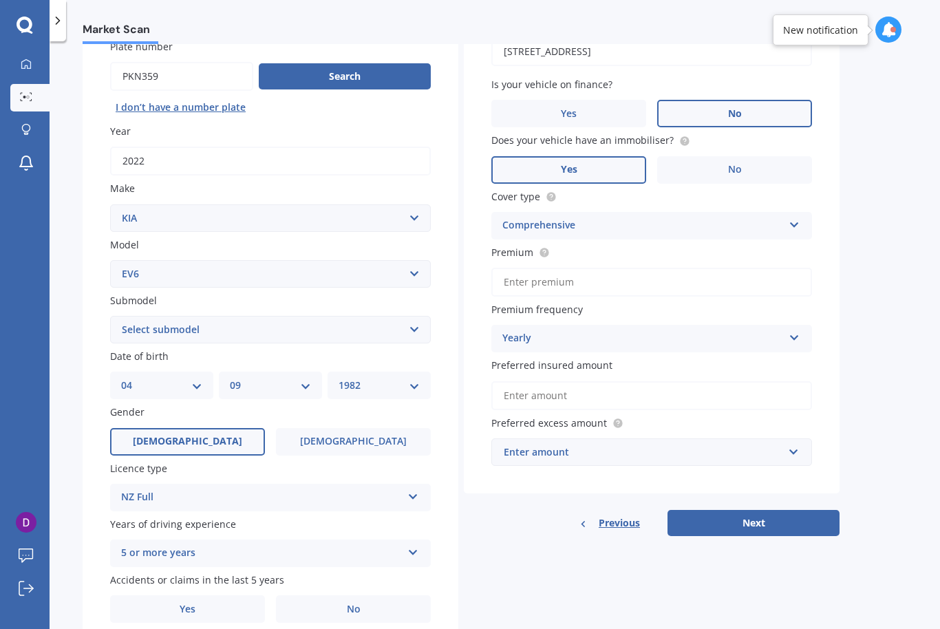
click at [571, 387] on input "Preferred insured amount" at bounding box center [651, 395] width 321 height 29
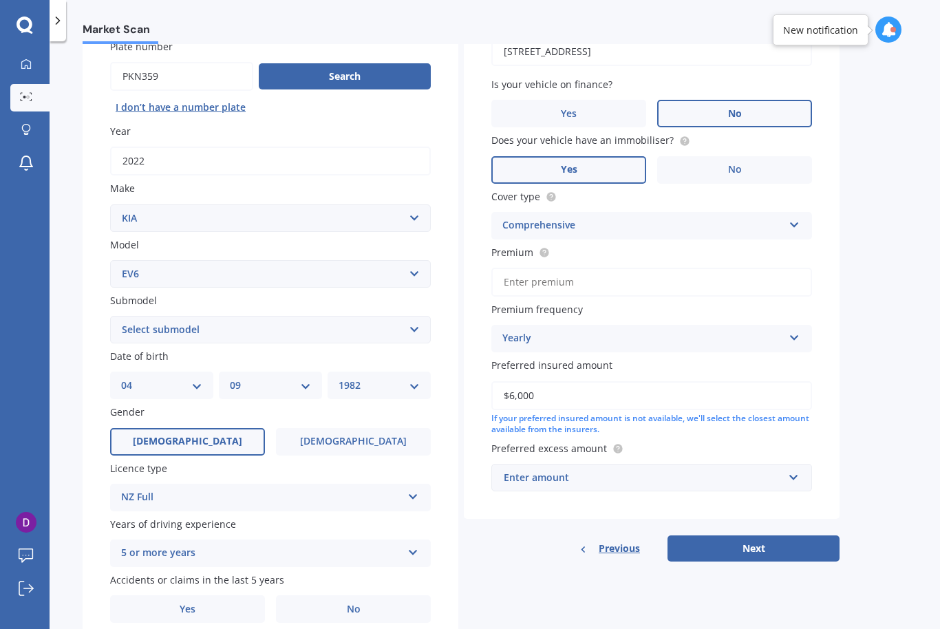
type input "$60,000"
click at [577, 464] on input "text" at bounding box center [646, 477] width 308 height 26
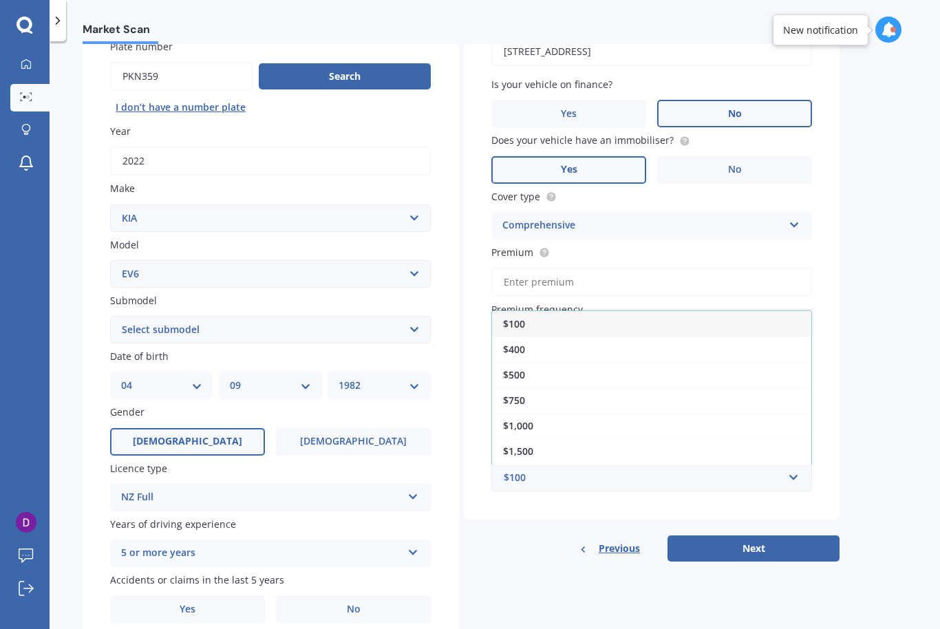
click at [532, 362] on div "$500" at bounding box center [651, 374] width 319 height 25
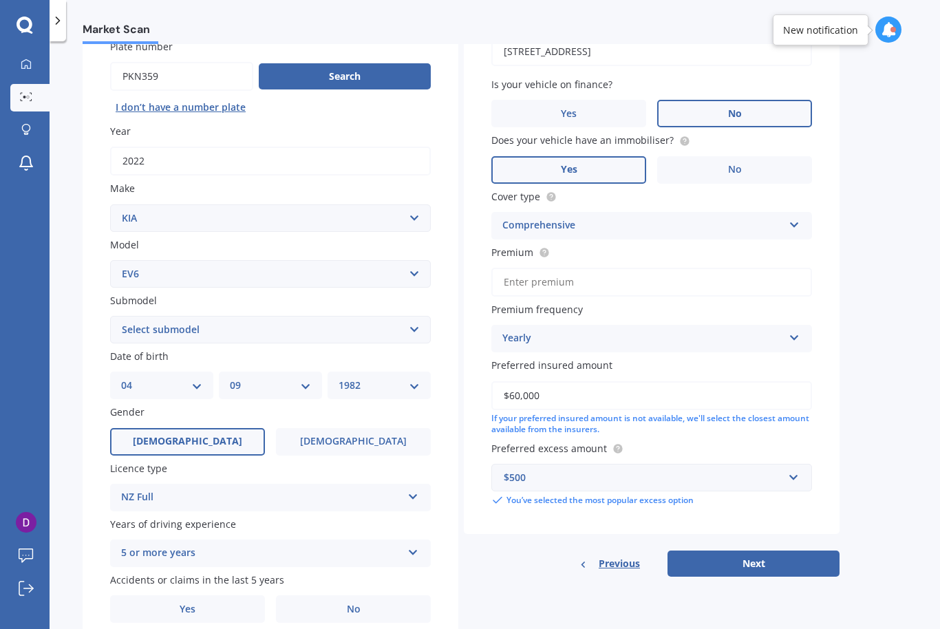
click at [728, 550] on button "Next" at bounding box center [753, 563] width 172 height 26
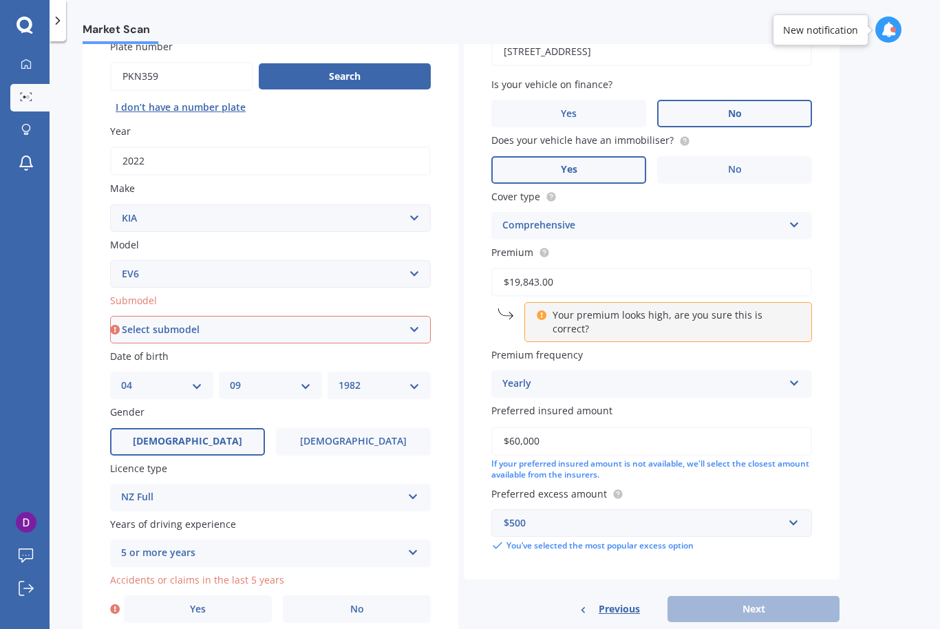
click at [752, 596] on div "Previous Next" at bounding box center [652, 609] width 376 height 26
click at [738, 596] on div "Previous Next" at bounding box center [652, 609] width 376 height 26
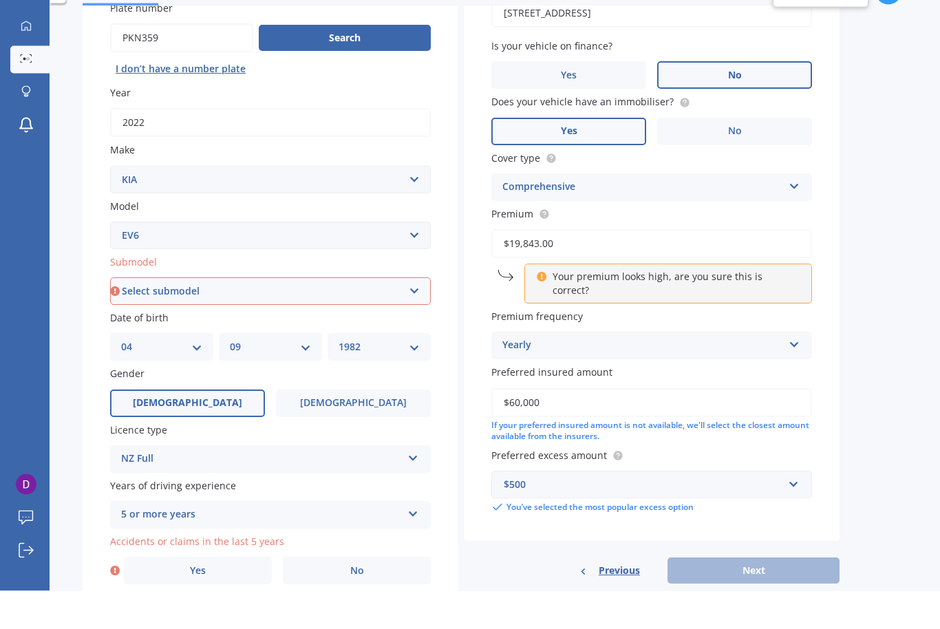
scroll to position [0, 0]
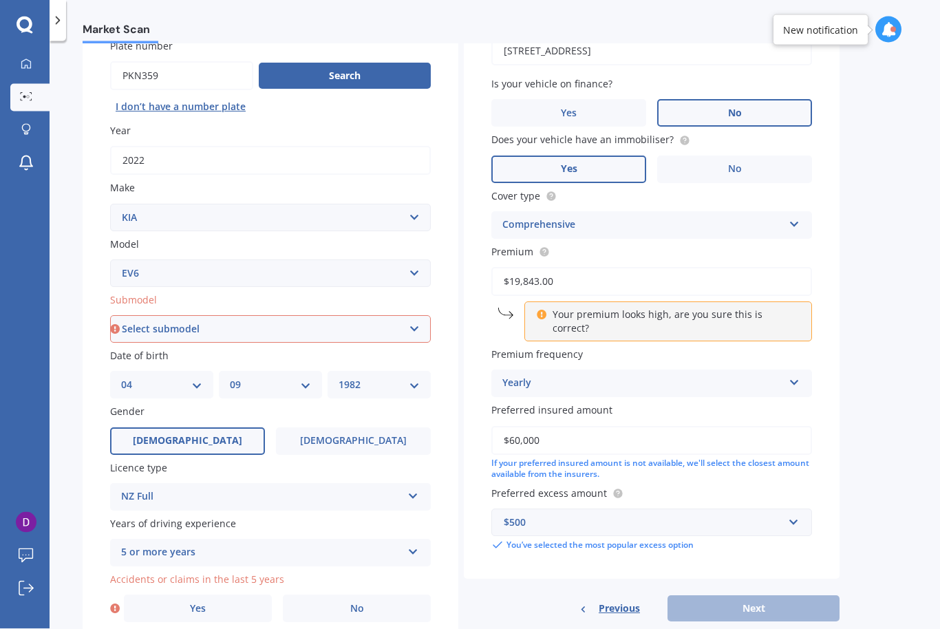
click at [630, 274] on input "$19,843.00" at bounding box center [651, 282] width 321 height 29
click at [691, 308] on p "Your premium looks high, are you sure this is correct?" at bounding box center [673, 322] width 242 height 28
click at [542, 308] on icon at bounding box center [541, 313] width 11 height 10
click at [620, 376] on div "Yearly" at bounding box center [642, 384] width 281 height 17
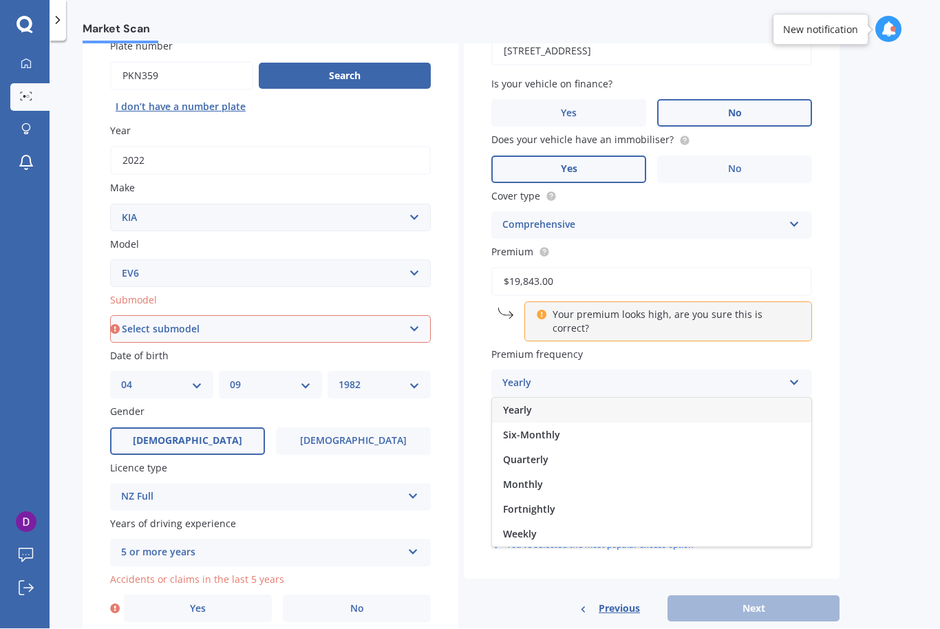
click at [631, 376] on div "Yearly" at bounding box center [642, 384] width 281 height 17
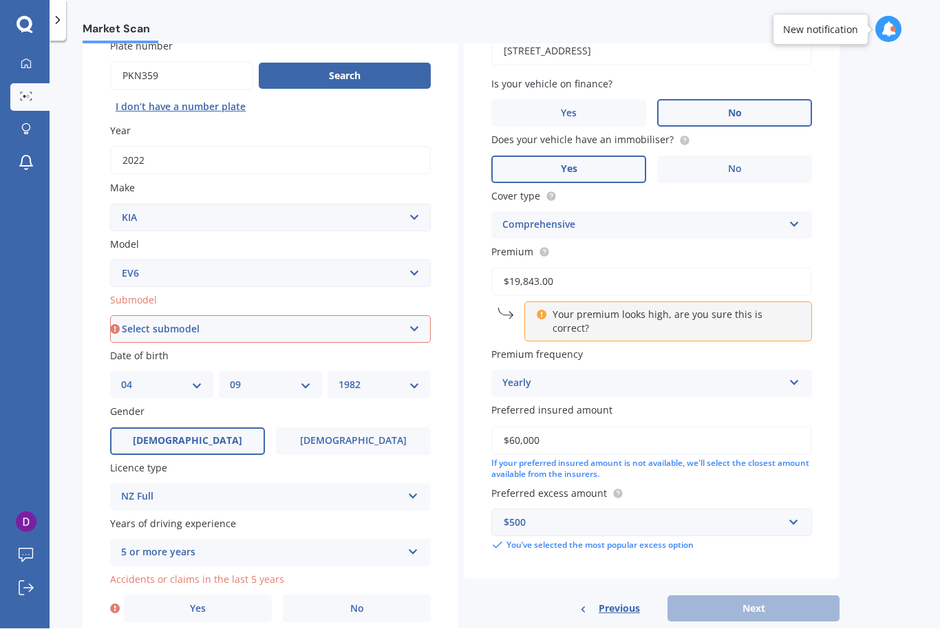
click at [728, 596] on div "Previous Next" at bounding box center [652, 609] width 376 height 26
click at [791, 312] on p "Your premium looks high, are you sure this is correct?" at bounding box center [673, 322] width 242 height 28
click at [777, 308] on p "Your premium looks high, are you sure this is correct?" at bounding box center [673, 322] width 242 height 28
click at [750, 286] on input "$19,843.00" at bounding box center [651, 282] width 321 height 29
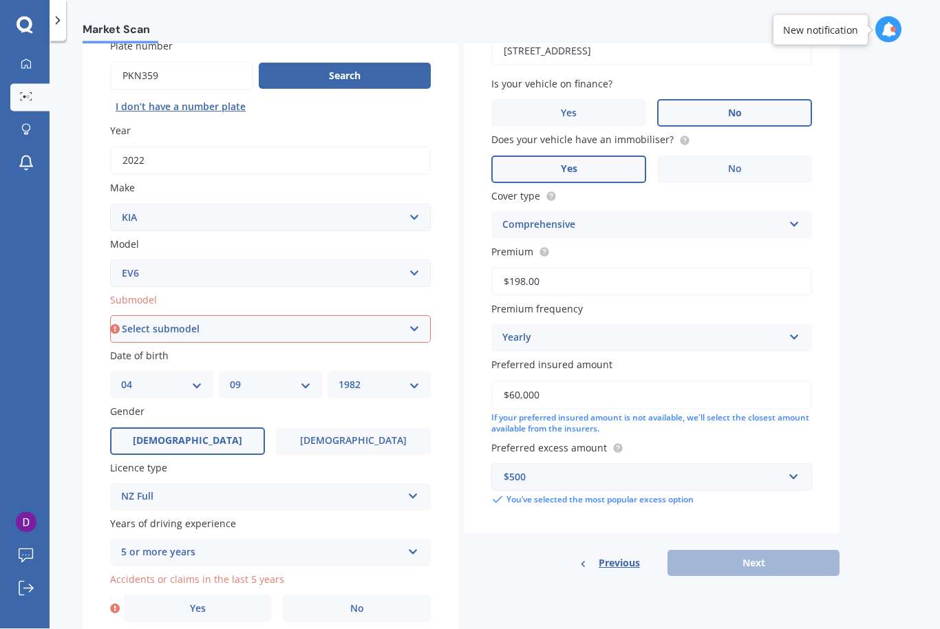
type input "$1,983.00"
click at [748, 550] on div "Previous Next" at bounding box center [652, 563] width 376 height 26
click at [736, 552] on div "Previous Next" at bounding box center [652, 563] width 376 height 26
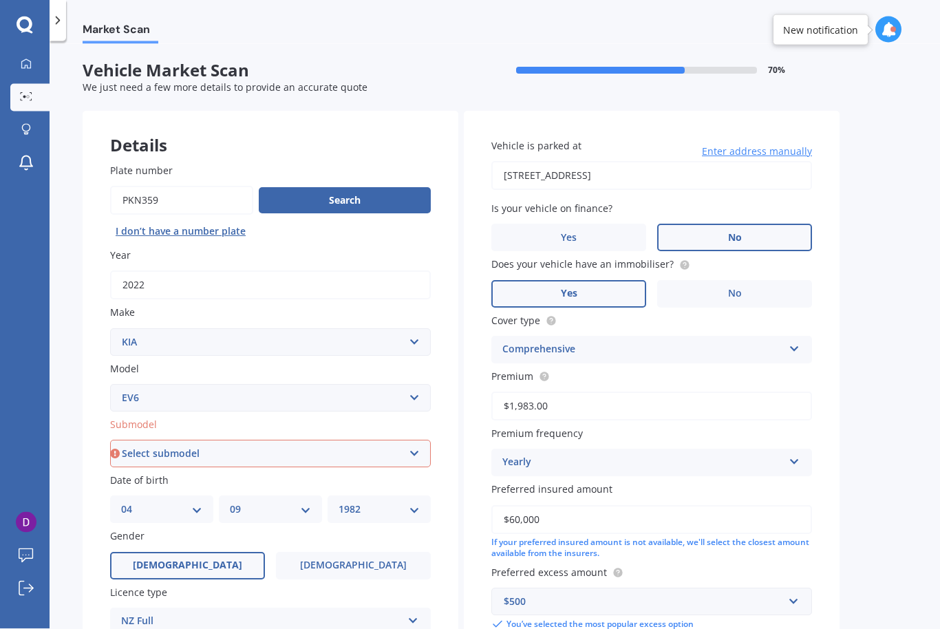
click at [420, 440] on select "Select submodel AIR AWD LR 77KWH/EV AIR RWD SR 58KWH/EV" at bounding box center [270, 454] width 321 height 28
select select "AIR AWD LR 77KWH/EV"
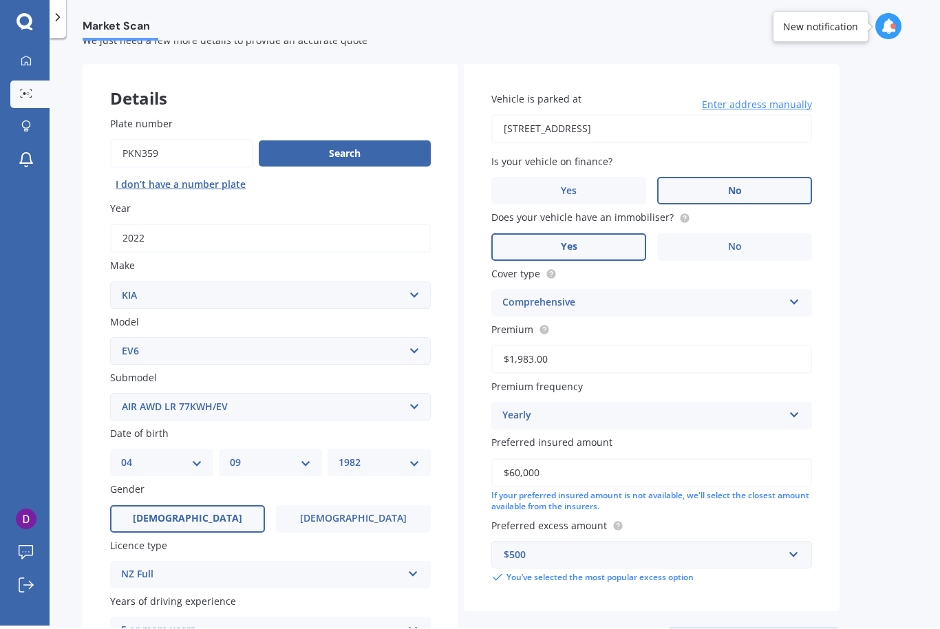
scroll to position [58, 0]
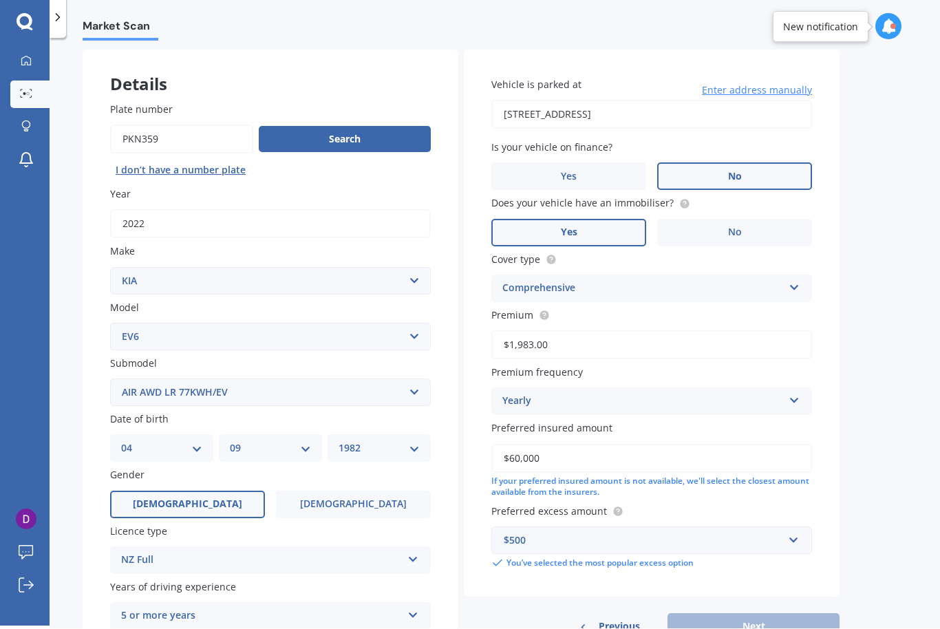
click at [757, 614] on div "Previous Next" at bounding box center [652, 627] width 376 height 26
click at [221, 491] on label "[DEMOGRAPHIC_DATA]" at bounding box center [187, 505] width 155 height 28
click at [0, 0] on input "[DEMOGRAPHIC_DATA]" at bounding box center [0, 0] width 0 height 0
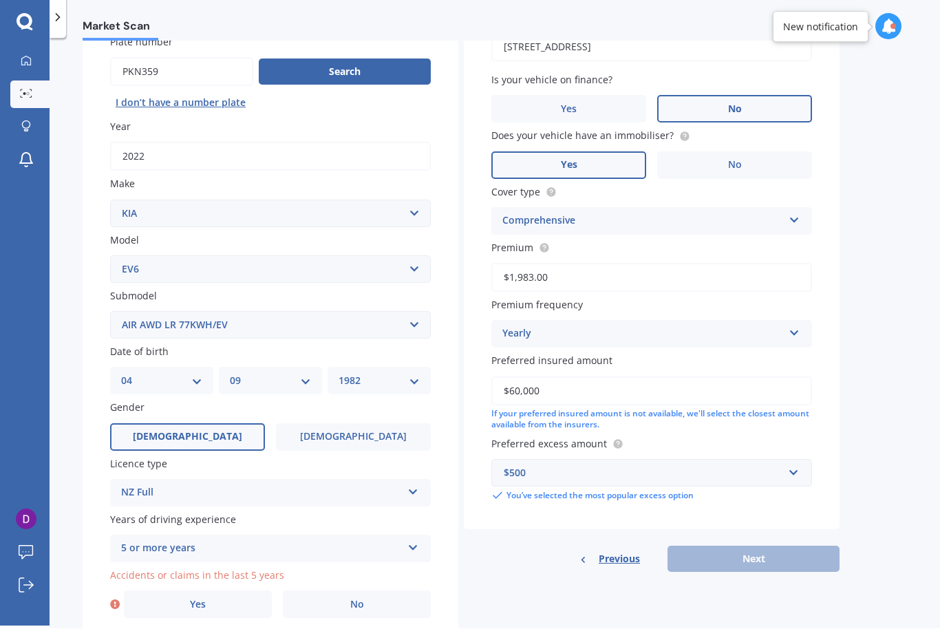
scroll to position [124, 0]
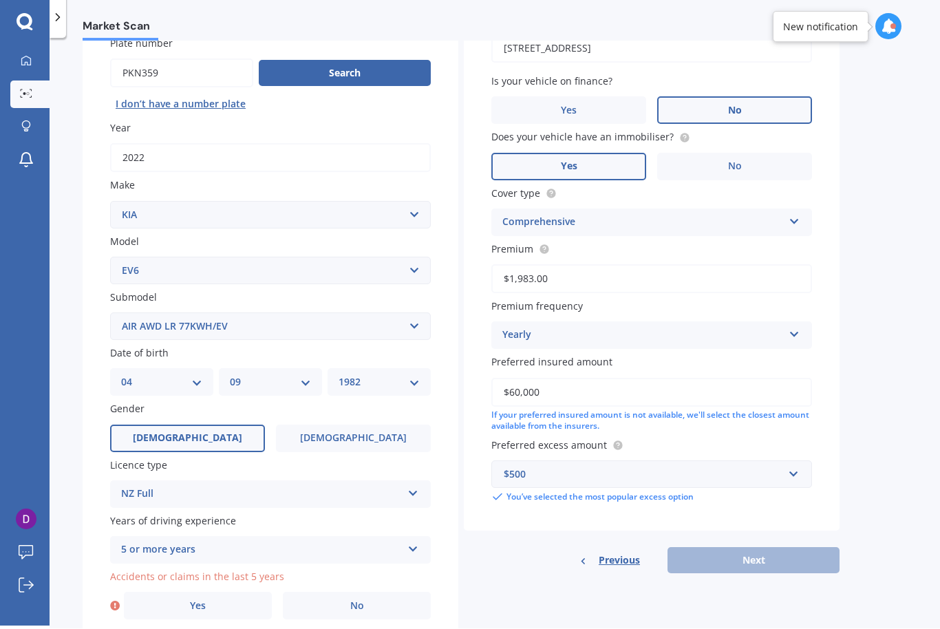
click at [350, 600] on span "No" at bounding box center [357, 606] width 14 height 12
click at [0, 0] on input "No" at bounding box center [0, 0] width 0 height 0
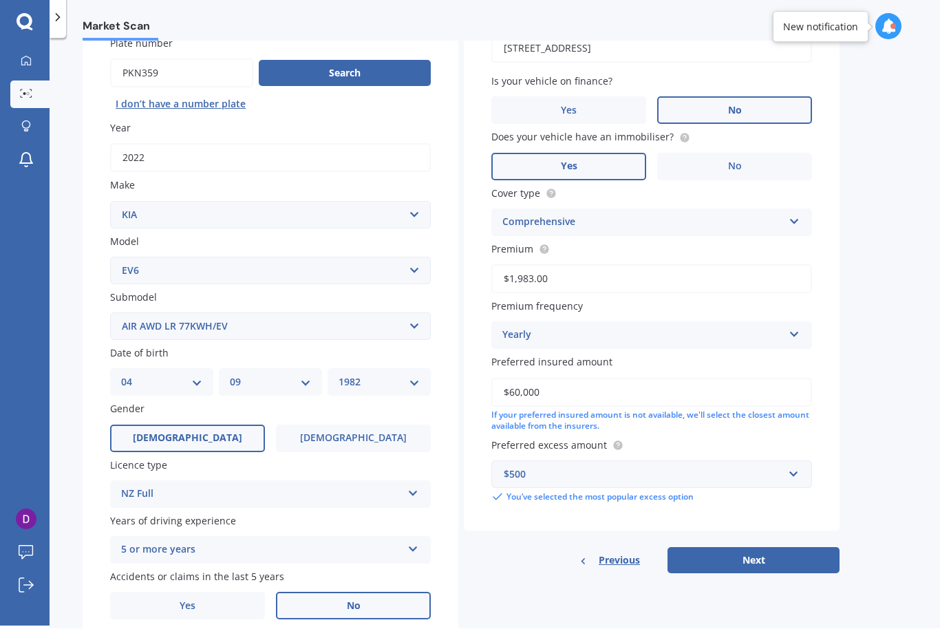
click at [745, 552] on button "Next" at bounding box center [753, 561] width 172 height 26
select select "04"
select select "09"
select select "1982"
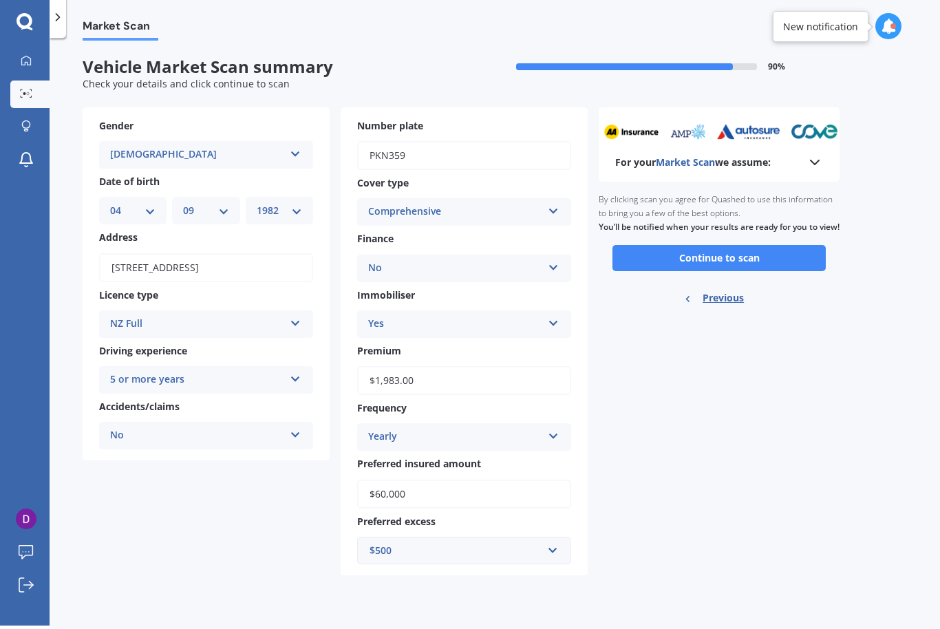
scroll to position [0, 0]
click at [726, 266] on button "Continue to scan" at bounding box center [718, 259] width 213 height 26
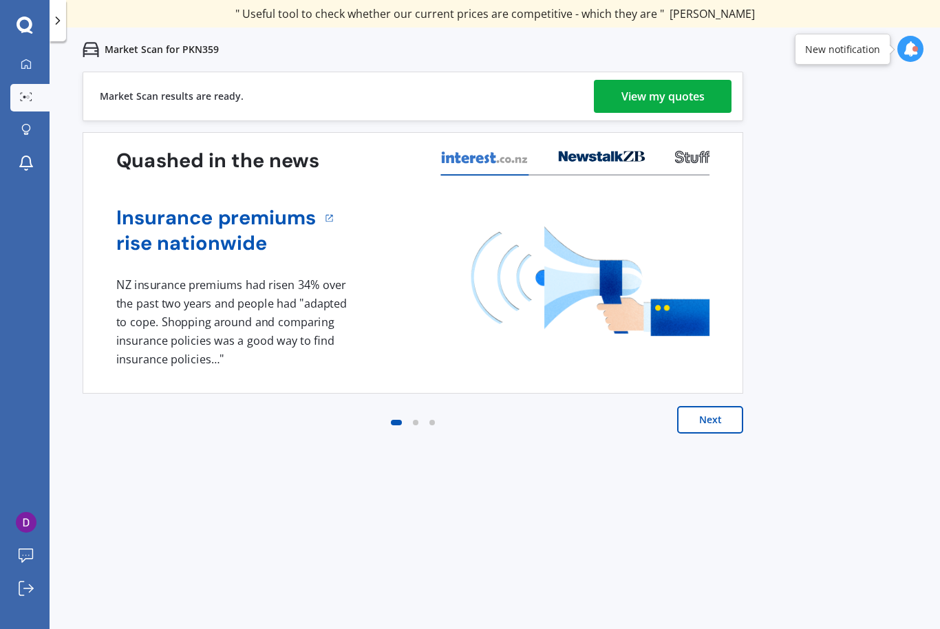
click at [671, 98] on div "View my quotes" at bounding box center [662, 96] width 83 height 33
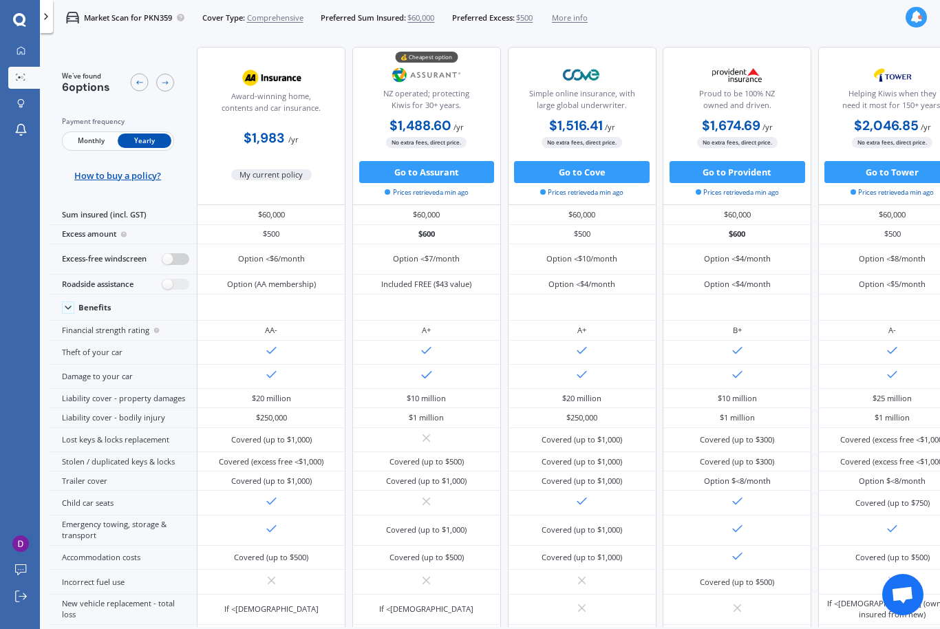
click at [178, 265] on label at bounding box center [175, 259] width 27 height 12
radio input "true"
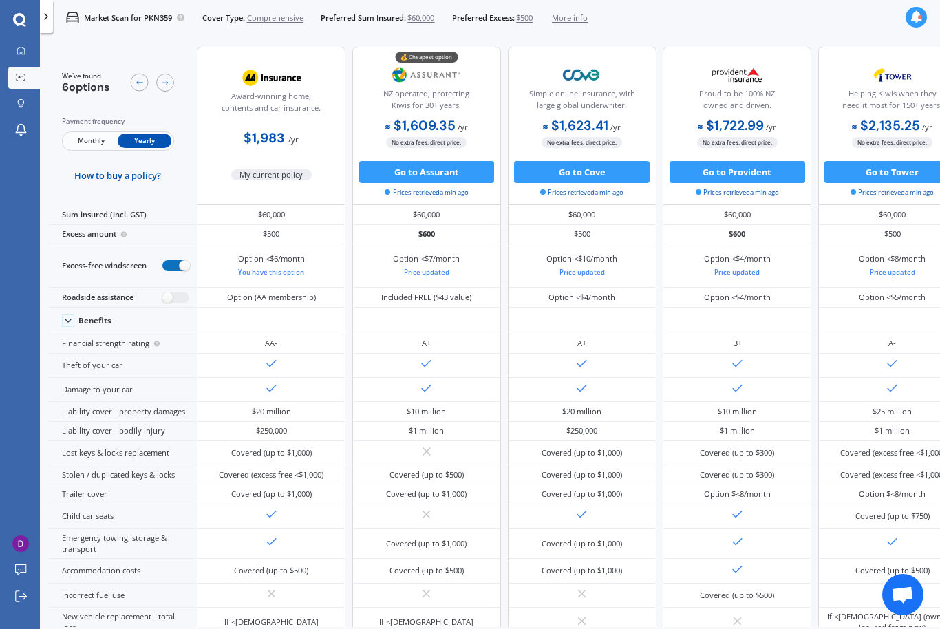
scroll to position [45, 0]
